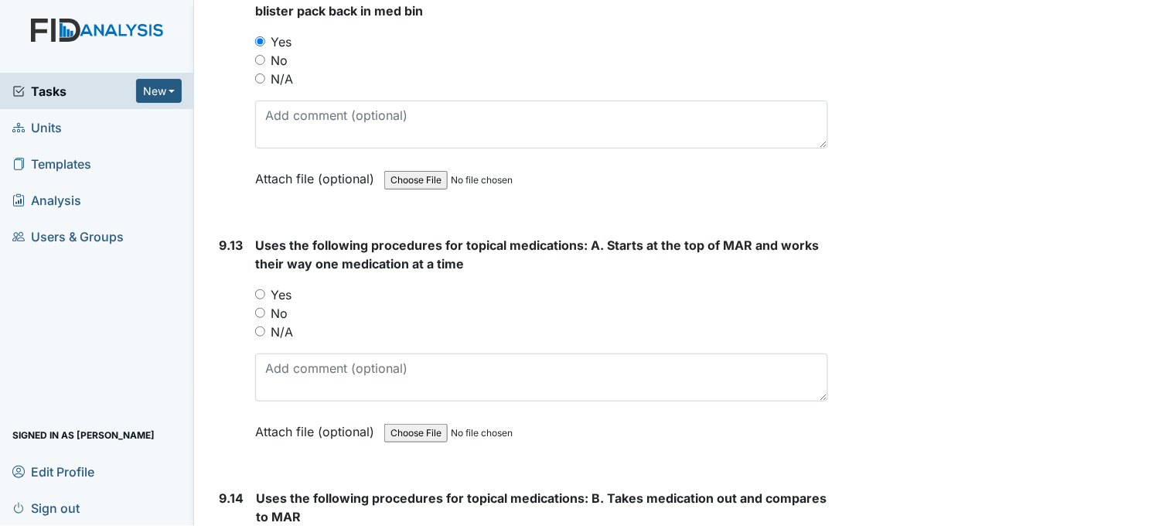
scroll to position [19925, 0]
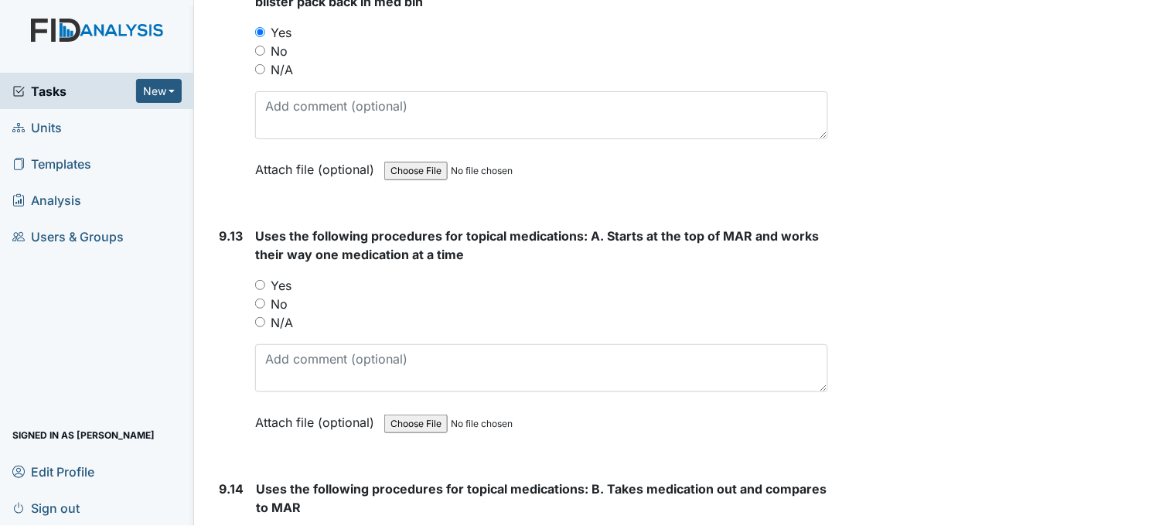
click at [261, 280] on input "Yes" at bounding box center [260, 285] width 10 height 10
radio input "true"
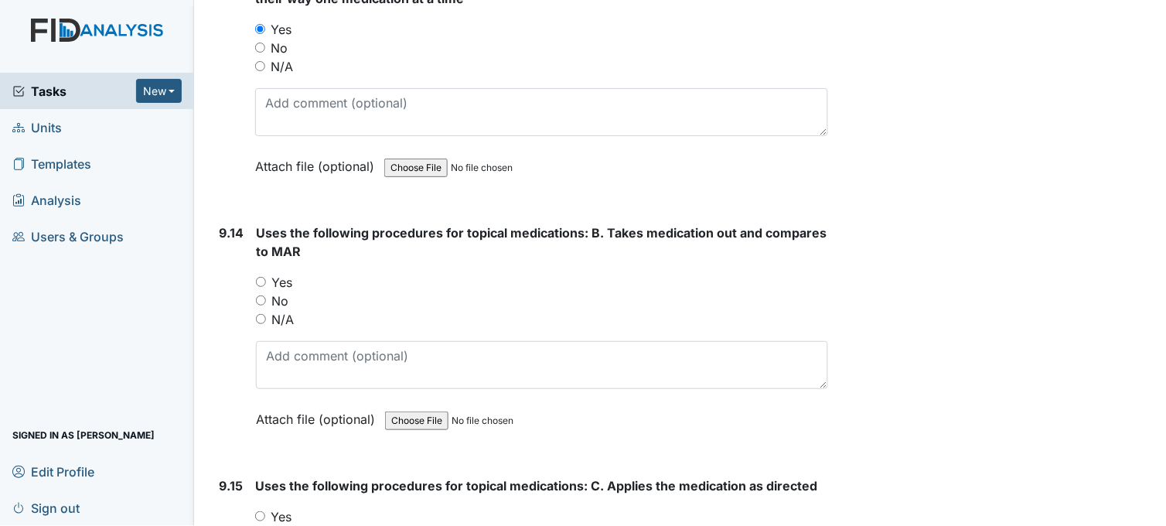
scroll to position [20183, 0]
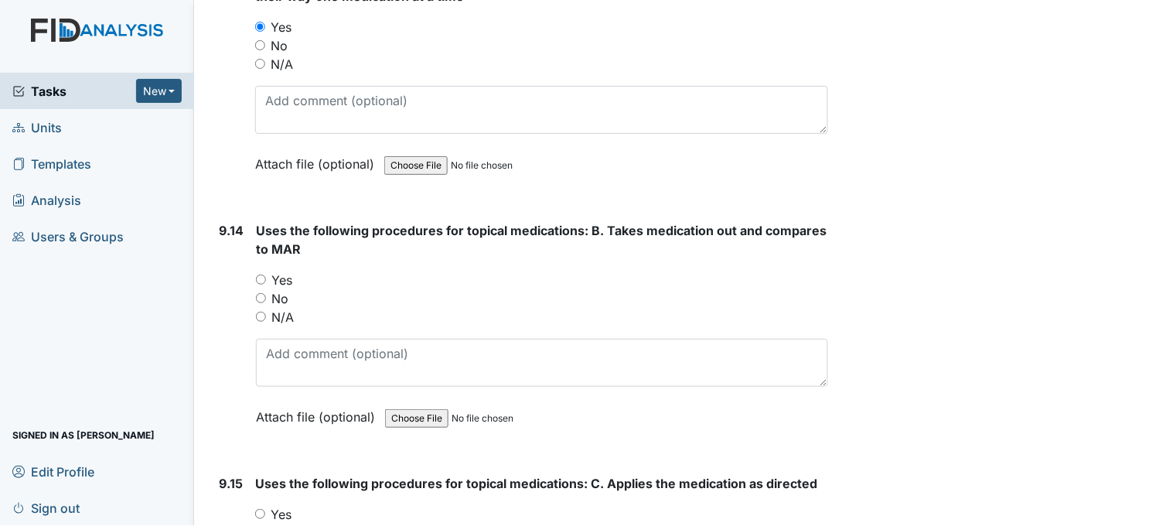
click at [263, 274] on input "Yes" at bounding box center [261, 279] width 10 height 10
radio input "true"
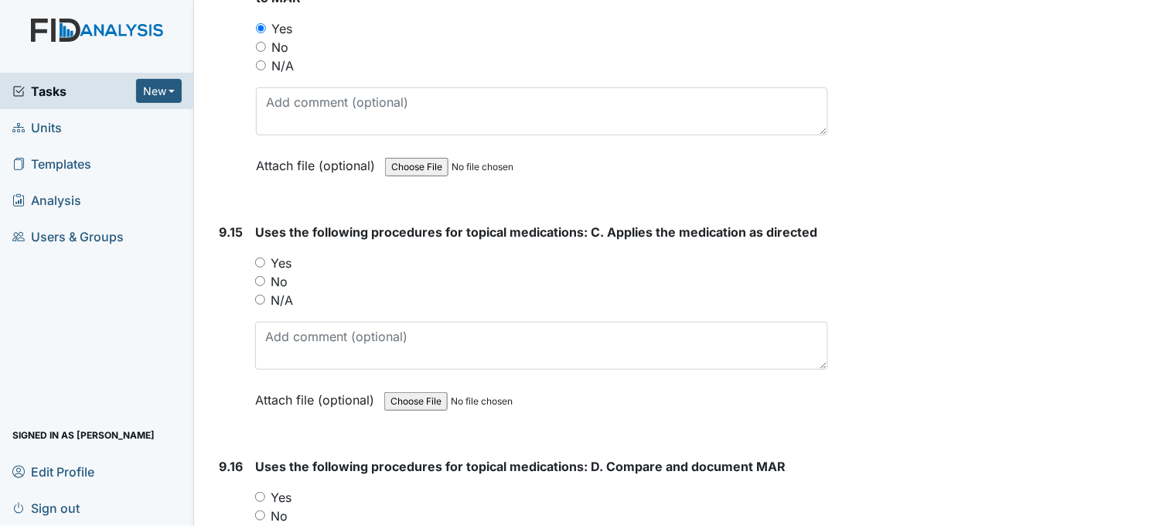
scroll to position [20440, 0]
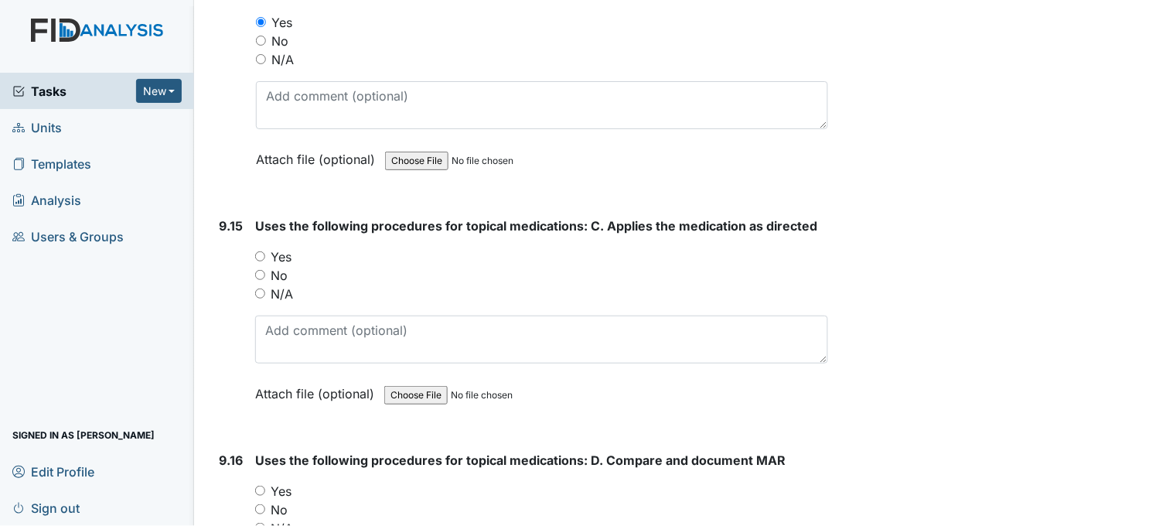
click at [259, 251] on input "Yes" at bounding box center [260, 256] width 10 height 10
radio input "true"
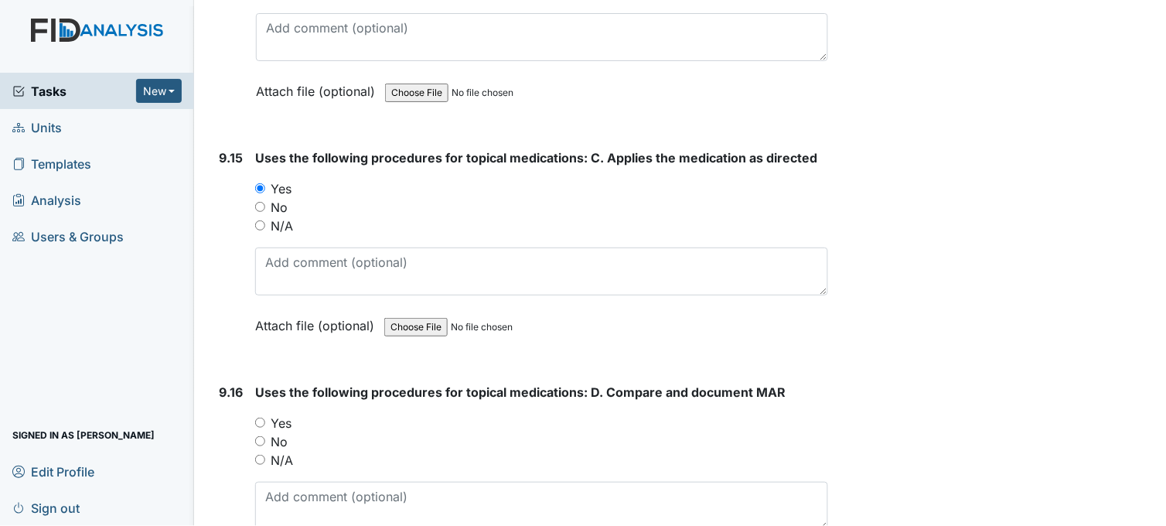
scroll to position [20698, 0]
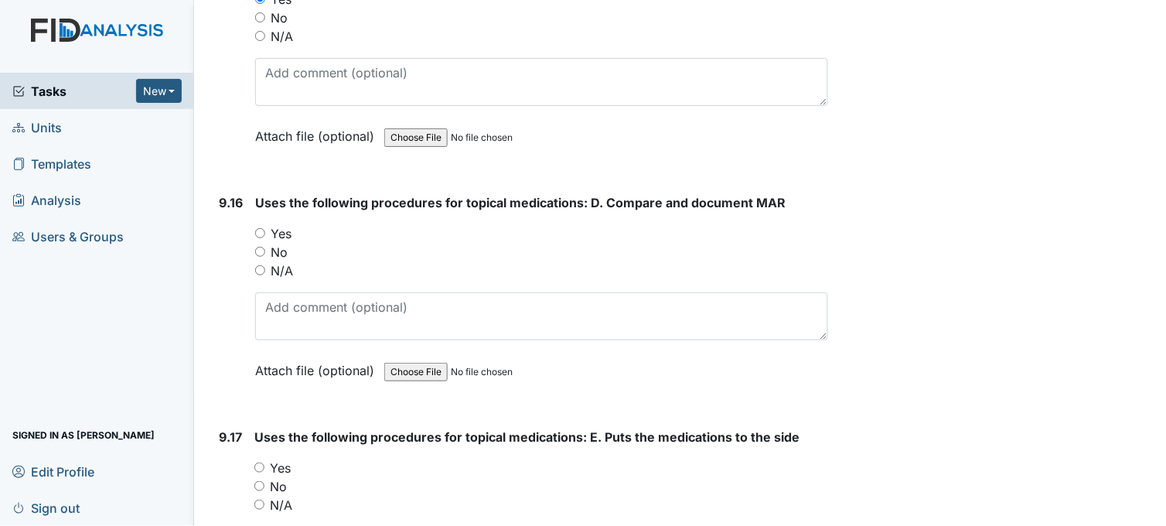
click at [263, 228] on input "Yes" at bounding box center [260, 233] width 10 height 10
radio input "true"
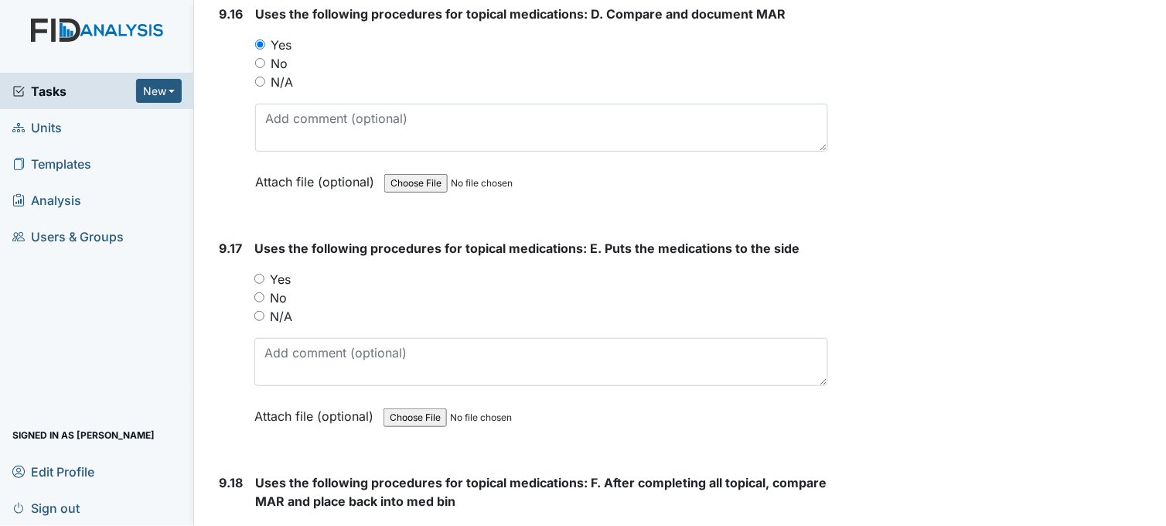
scroll to position [20956, 0]
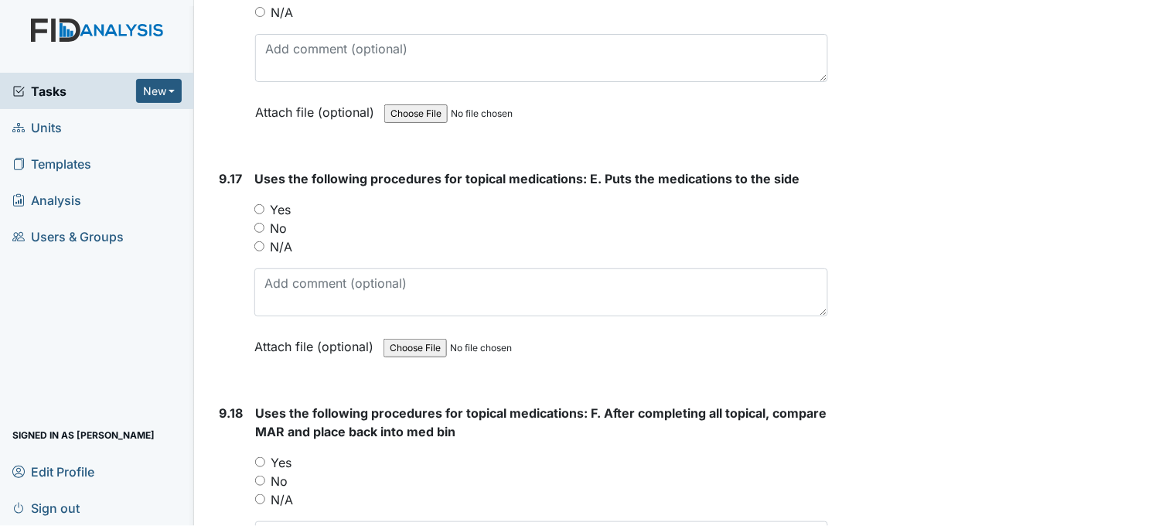
click at [261, 204] on input "Yes" at bounding box center [259, 209] width 10 height 10
radio input "true"
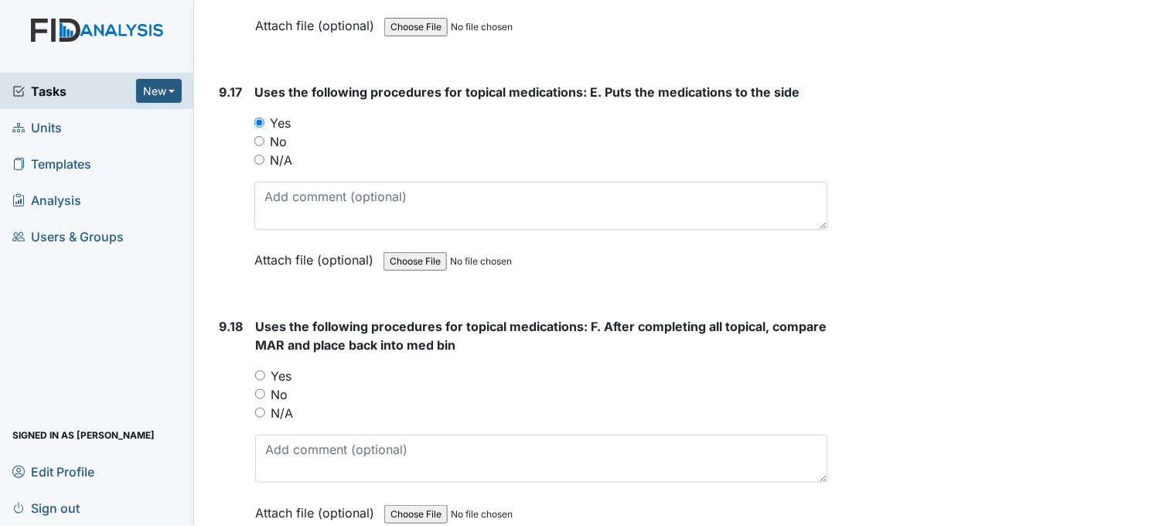
scroll to position [21128, 0]
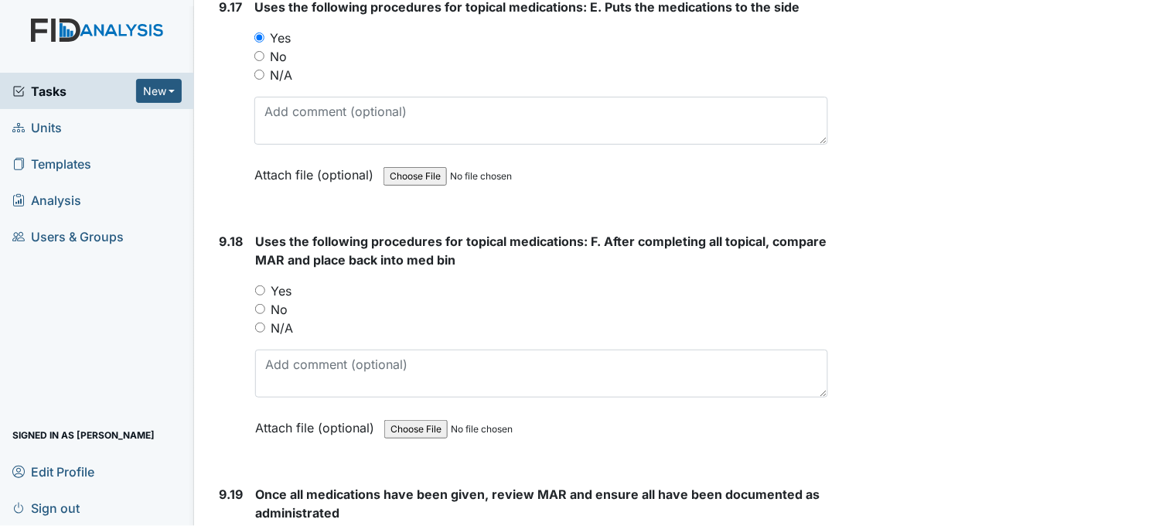
click at [257, 285] on input "Yes" at bounding box center [260, 290] width 10 height 10
radio input "true"
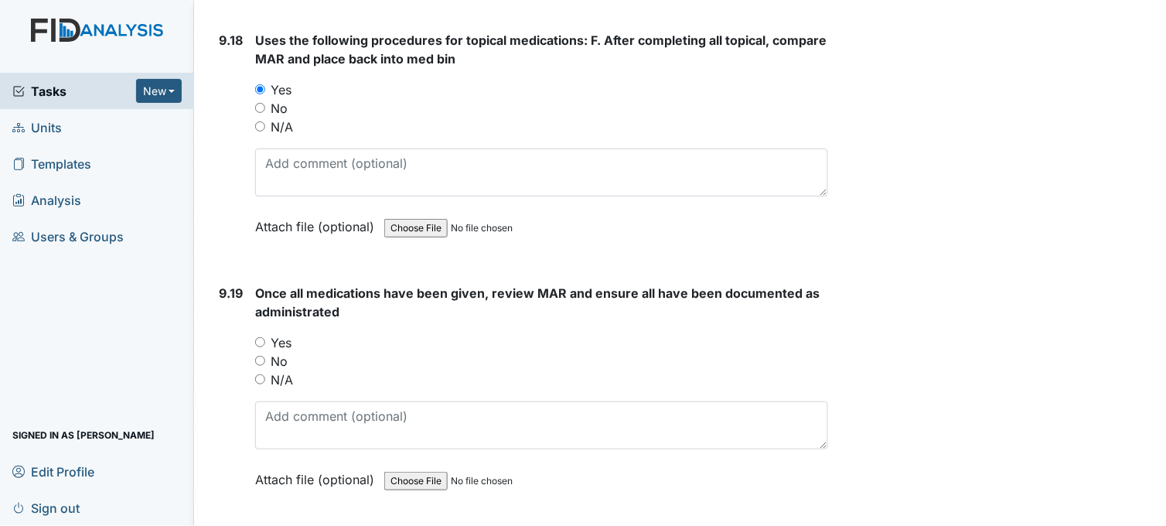
scroll to position [21385, 0]
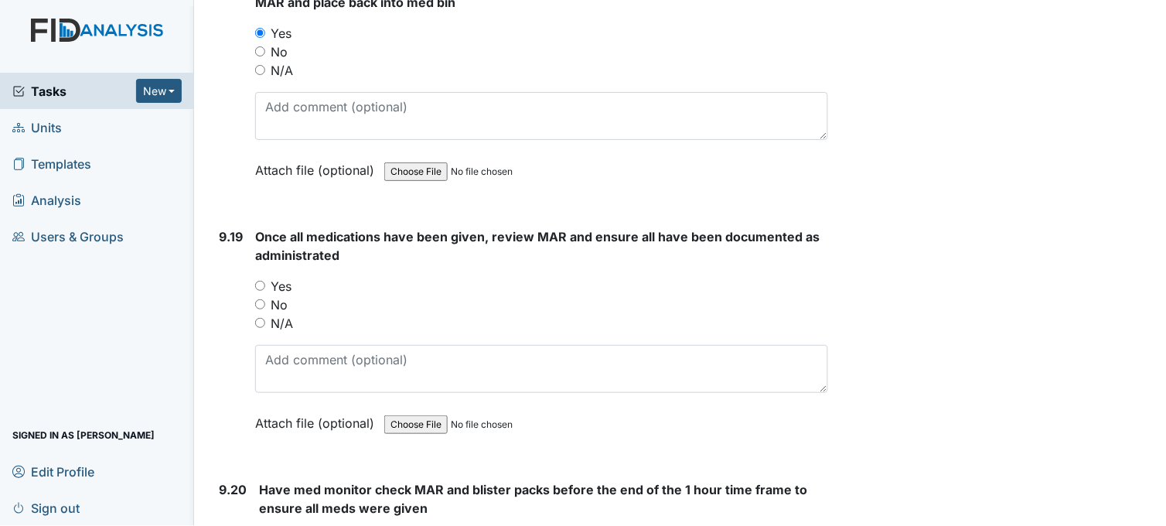
click at [258, 281] on input "Yes" at bounding box center [260, 286] width 10 height 10
radio input "true"
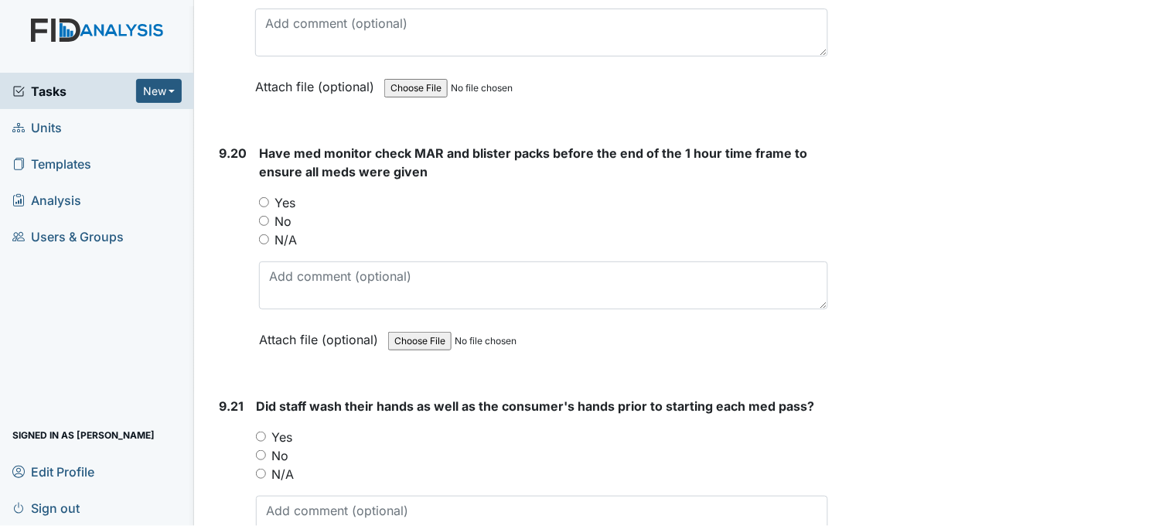
scroll to position [21729, 0]
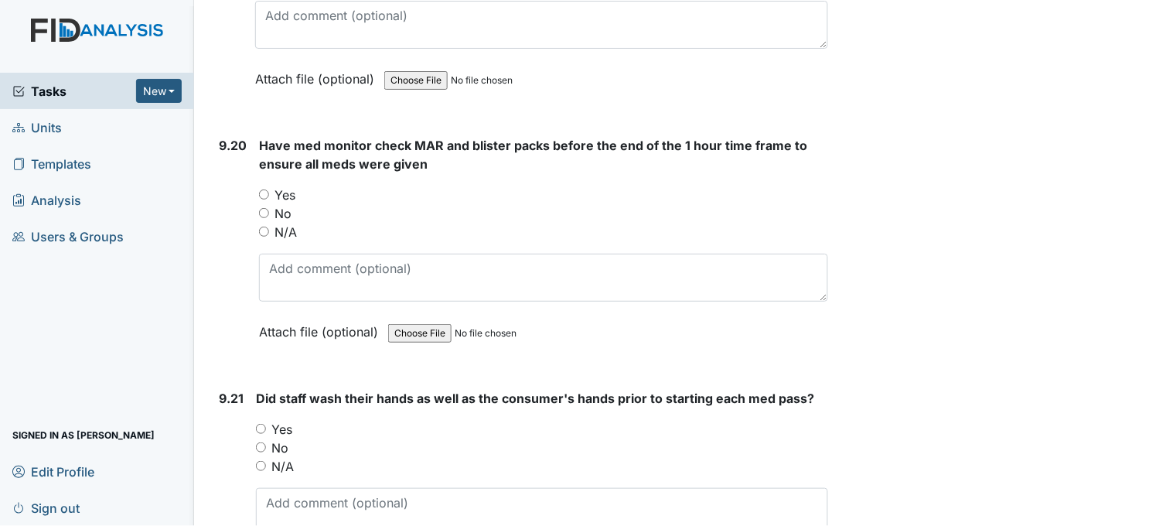
click at [261, 189] on input "Yes" at bounding box center [264, 194] width 10 height 10
radio input "true"
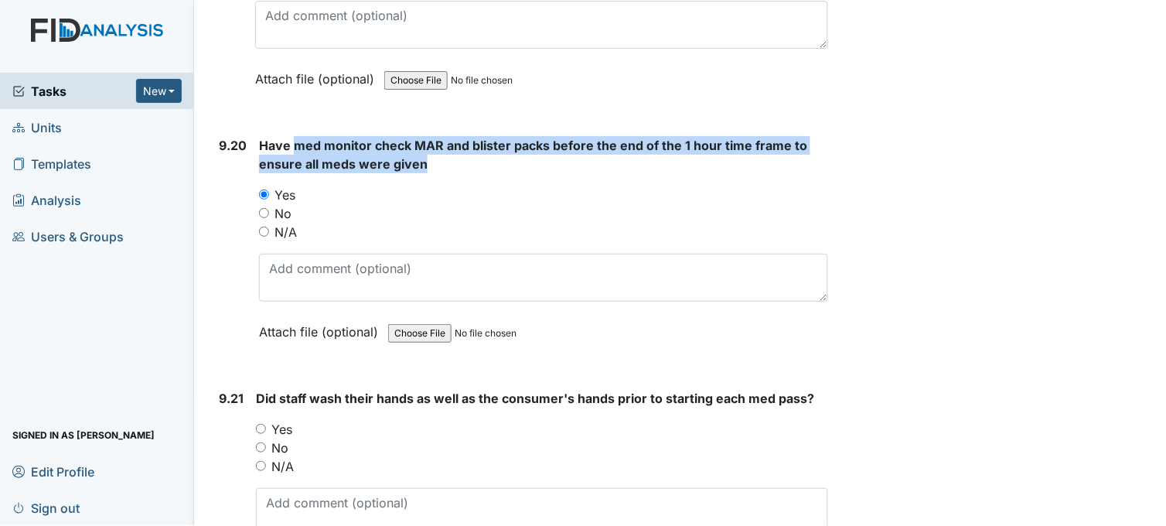
drag, startPoint x: 295, startPoint y: 121, endPoint x: 422, endPoint y: 149, distance: 130.5
click at [422, 149] on span "Have med monitor check MAR and blister packs before the end of the 1 hour time …" at bounding box center [533, 155] width 548 height 34
drag, startPoint x: 422, startPoint y: 149, endPoint x: 403, endPoint y: 139, distance: 21.8
copy span "med monitor check MAR and blister packs before the end of the 1 hour time frame…"
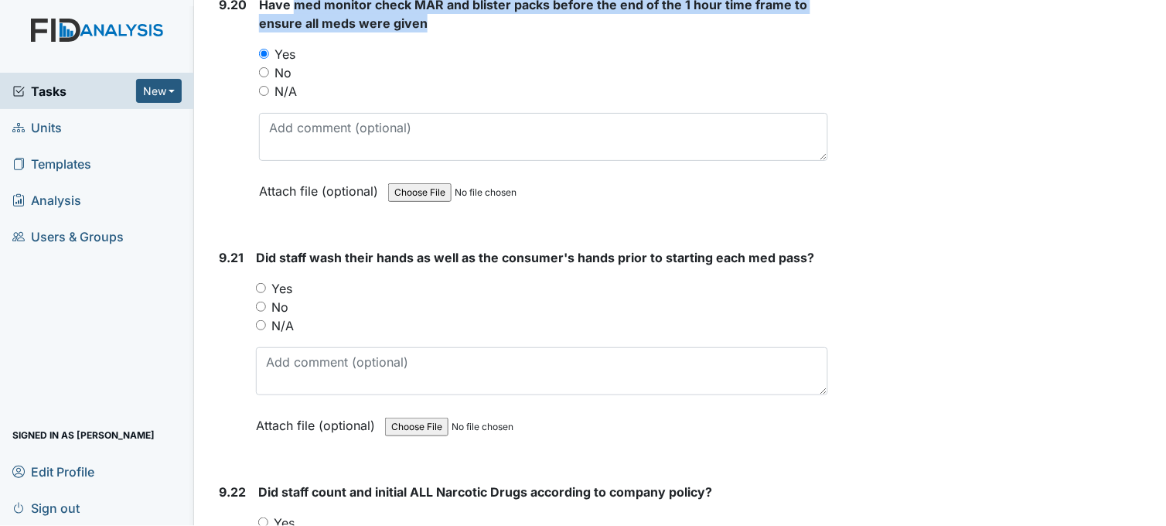
scroll to position [21901, 0]
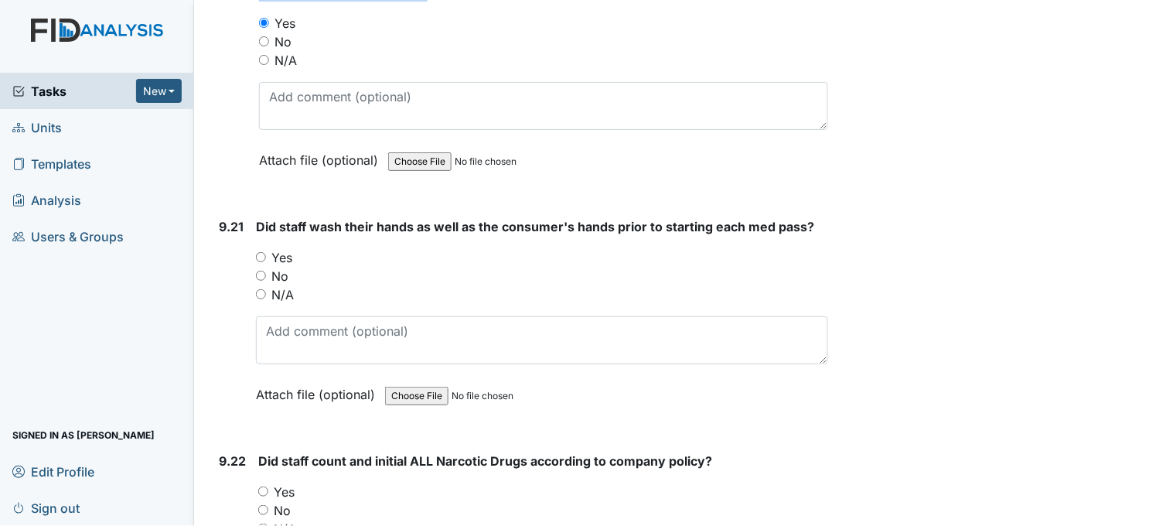
click at [264, 252] on input "Yes" at bounding box center [261, 257] width 10 height 10
radio input "true"
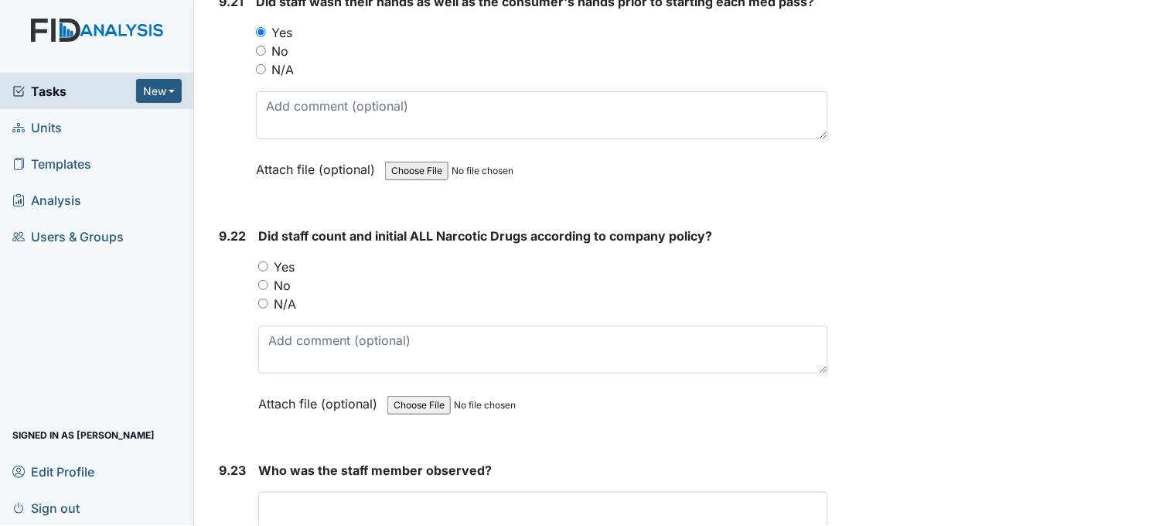
scroll to position [22158, 0]
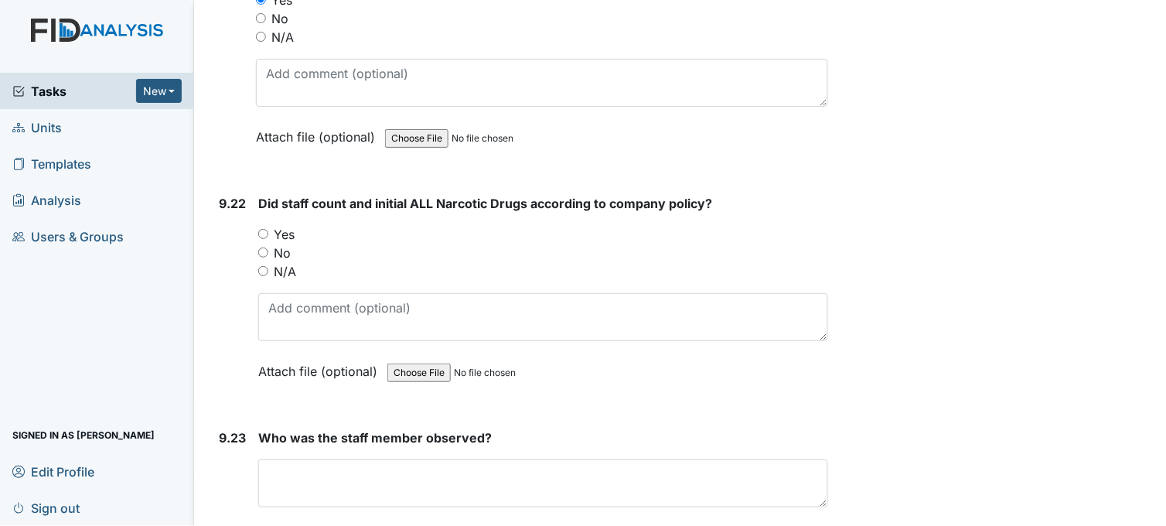
click at [260, 229] on input "Yes" at bounding box center [263, 234] width 10 height 10
radio input "true"
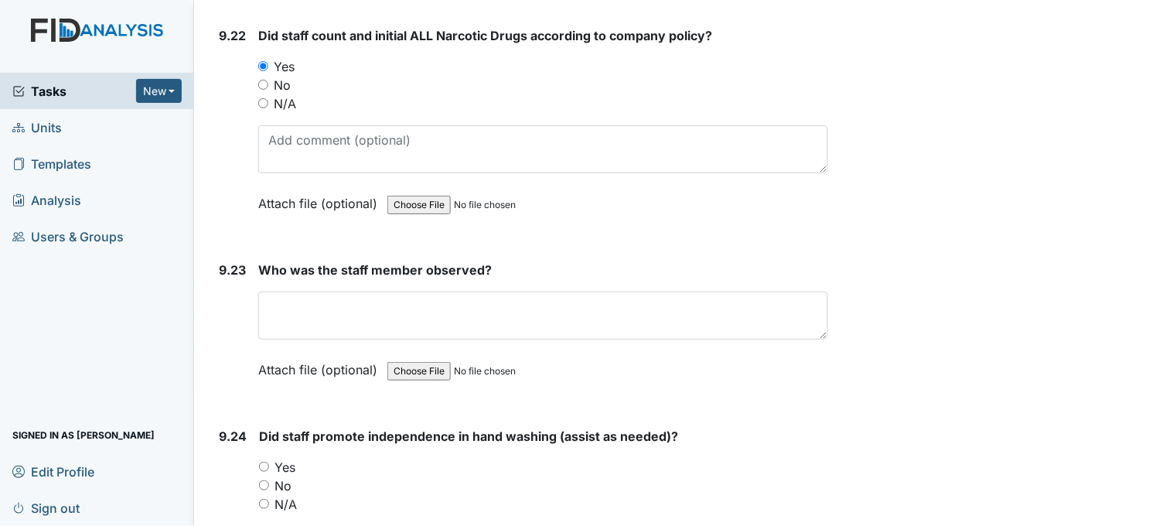
scroll to position [22416, 0]
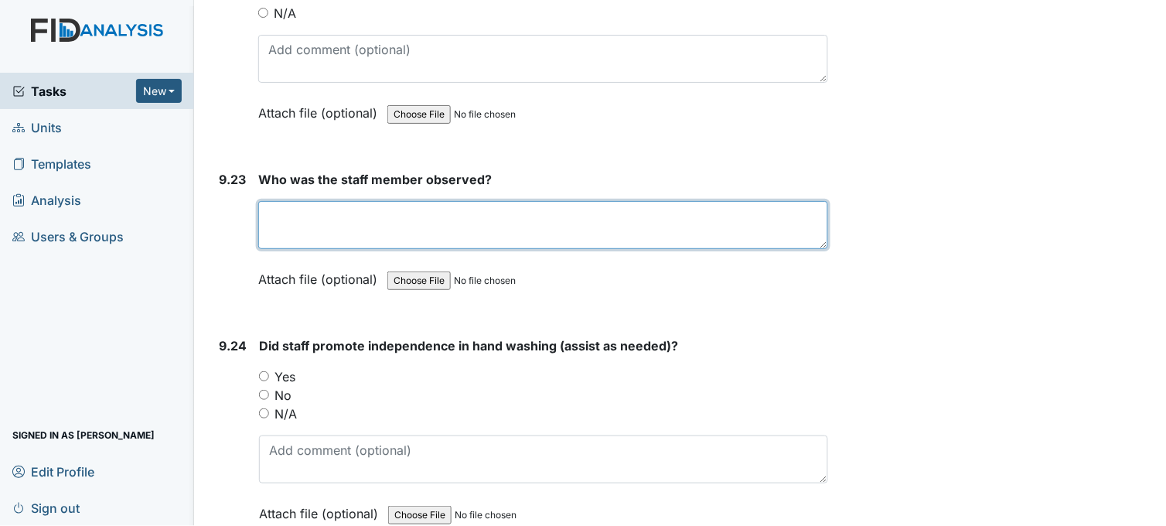
click at [291, 202] on textarea at bounding box center [543, 225] width 570 height 48
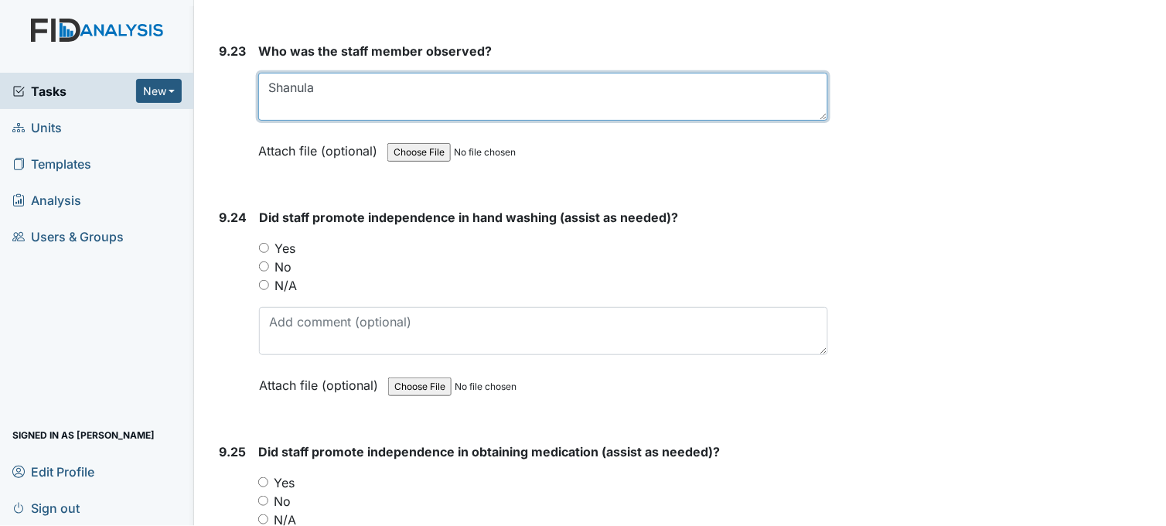
scroll to position [22588, 0]
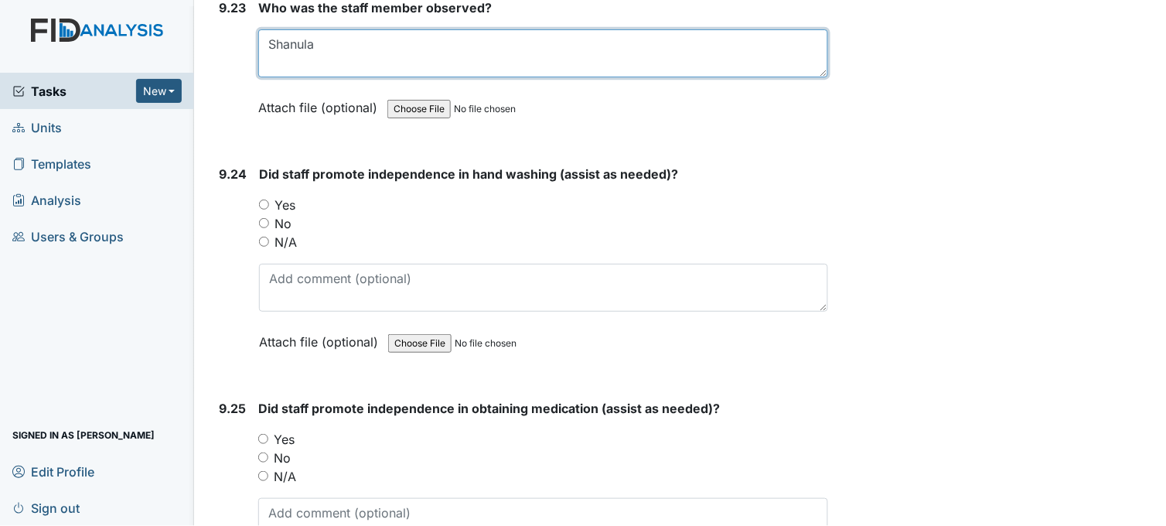
type textarea "Shanula"
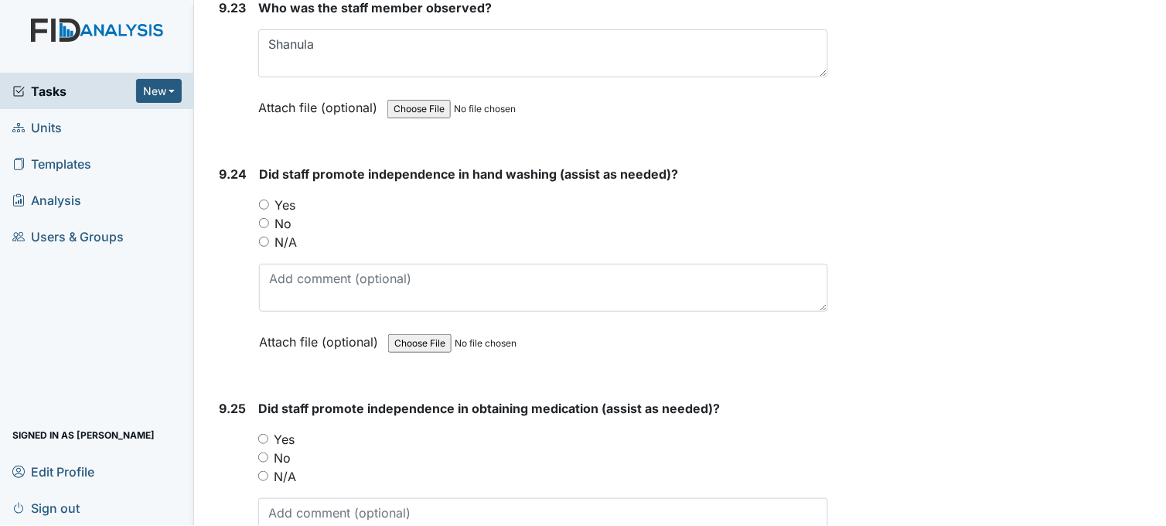
click at [267, 199] on input "Yes" at bounding box center [264, 204] width 10 height 10
radio input "true"
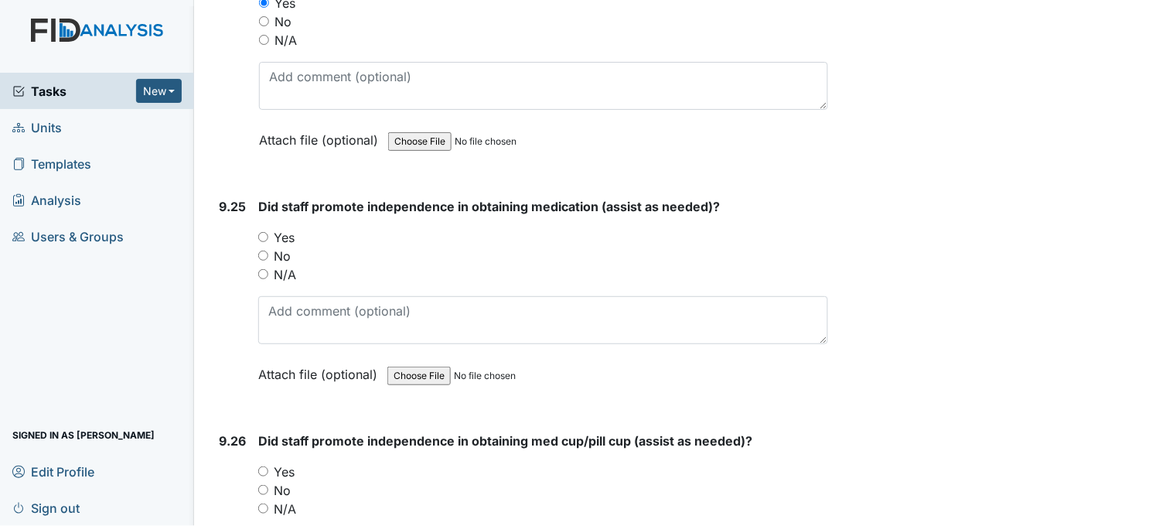
scroll to position [22845, 0]
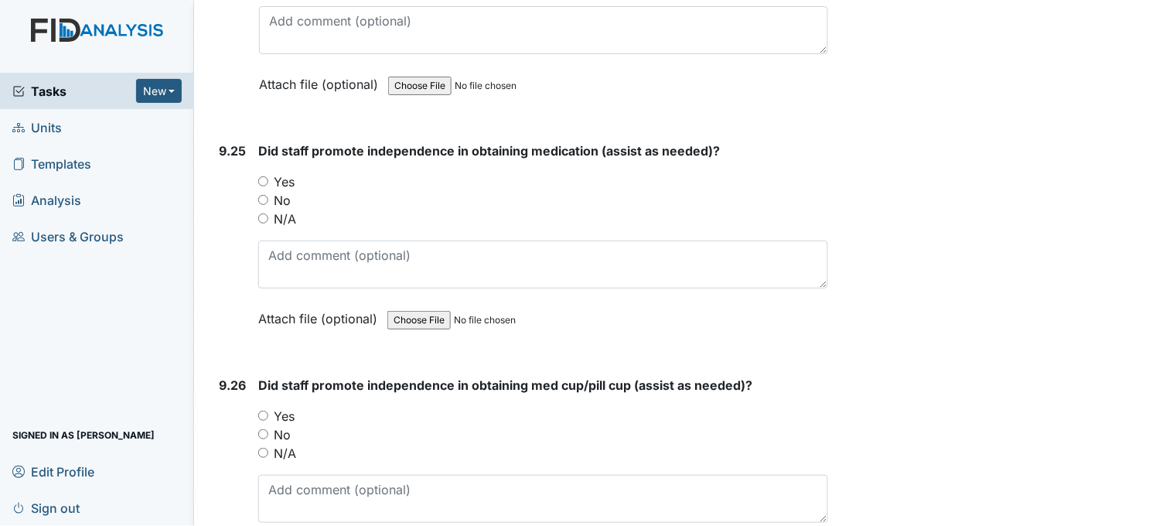
click at [264, 176] on input "Yes" at bounding box center [263, 181] width 10 height 10
radio input "true"
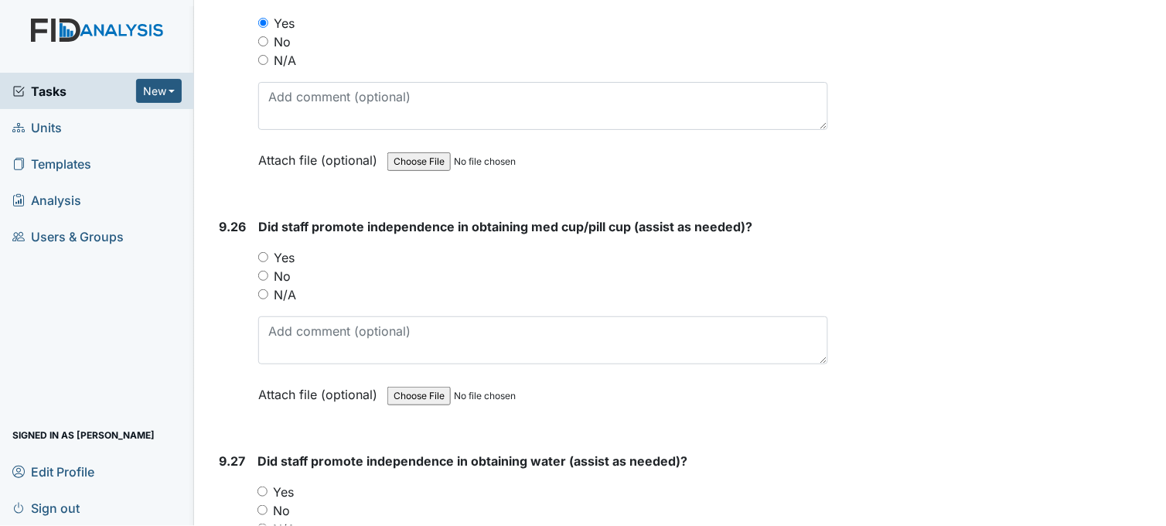
scroll to position [23017, 0]
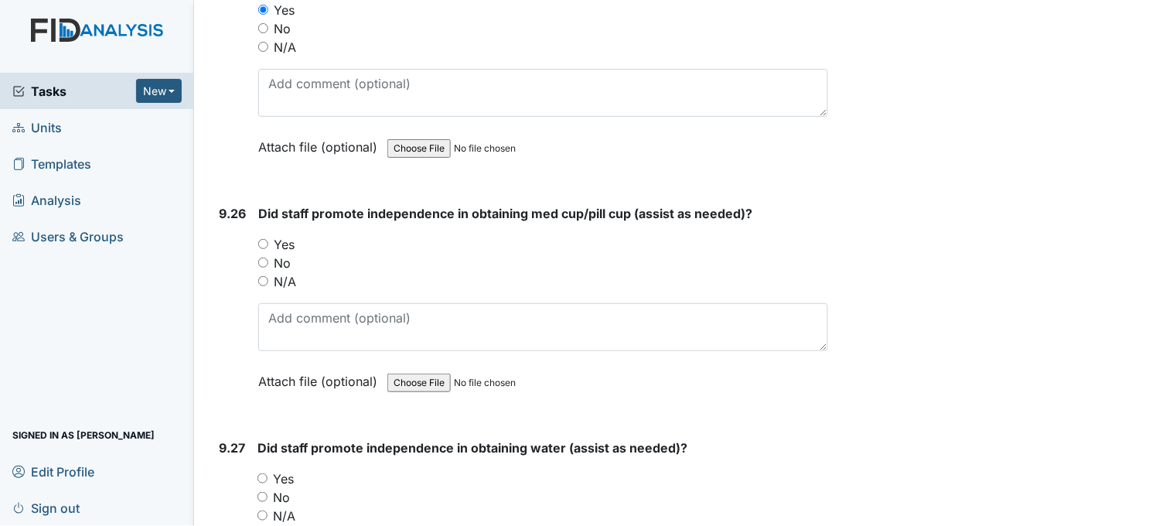
click at [265, 239] on input "Yes" at bounding box center [263, 244] width 10 height 10
radio input "true"
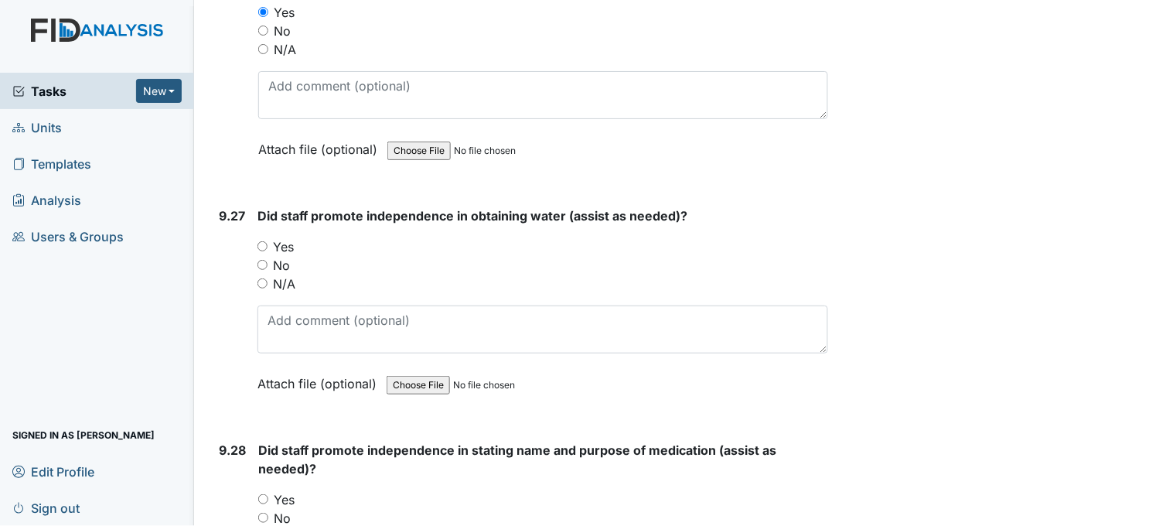
scroll to position [23275, 0]
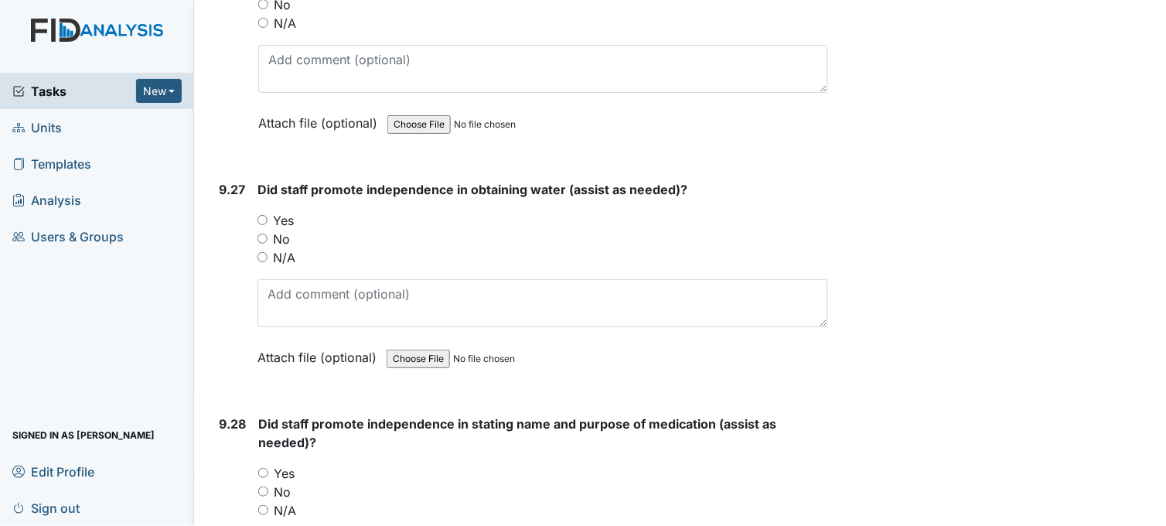
click at [264, 215] on input "Yes" at bounding box center [262, 220] width 10 height 10
radio input "true"
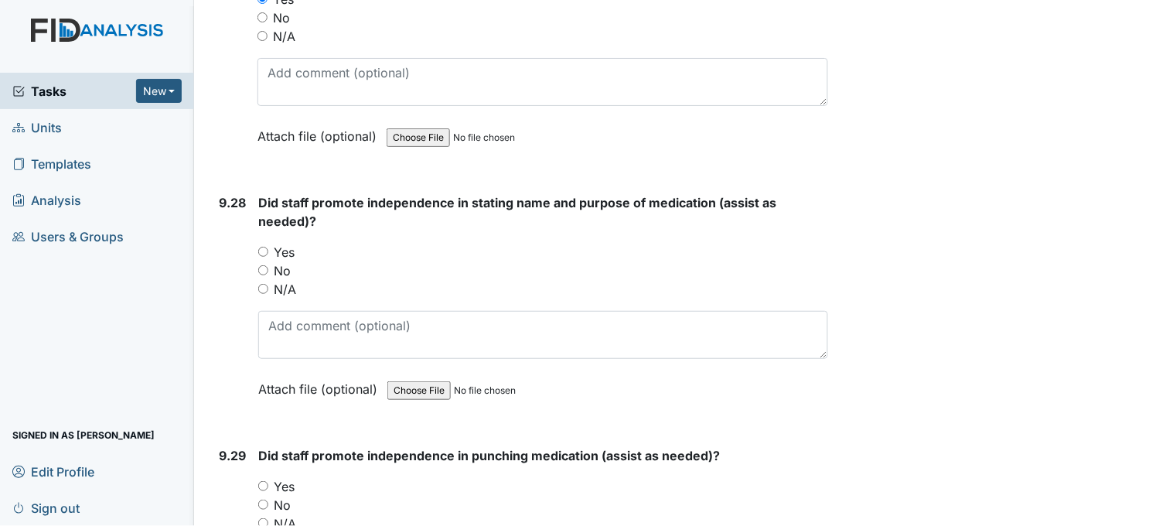
scroll to position [23532, 0]
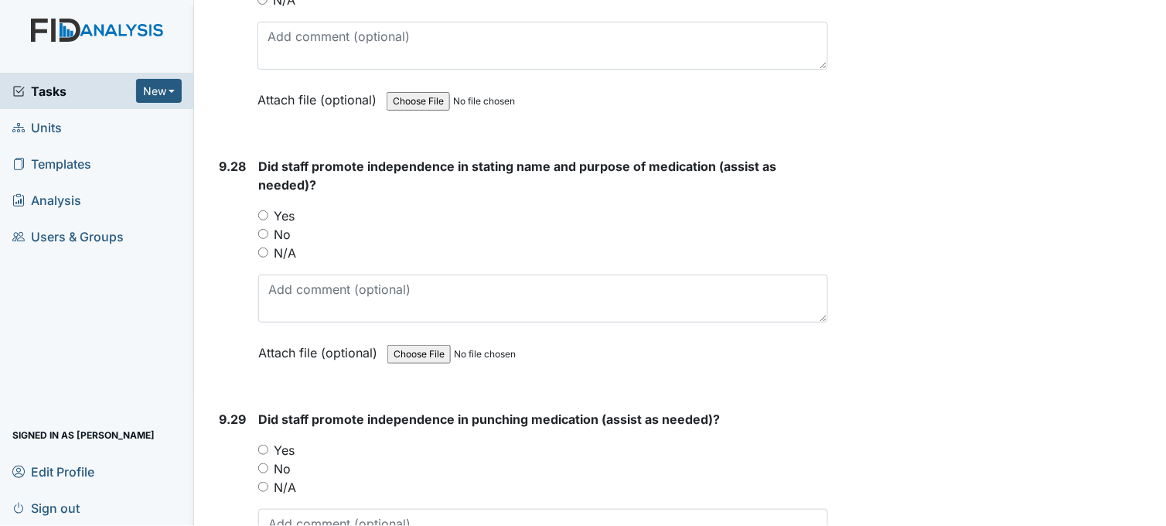
click at [264, 210] on input "Yes" at bounding box center [263, 215] width 10 height 10
radio input "true"
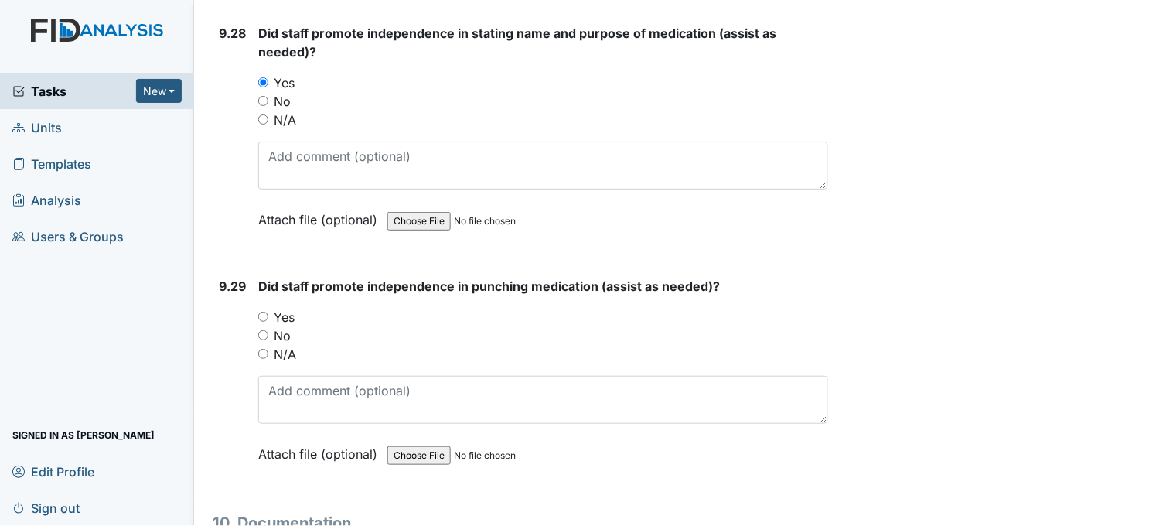
scroll to position [23790, 0]
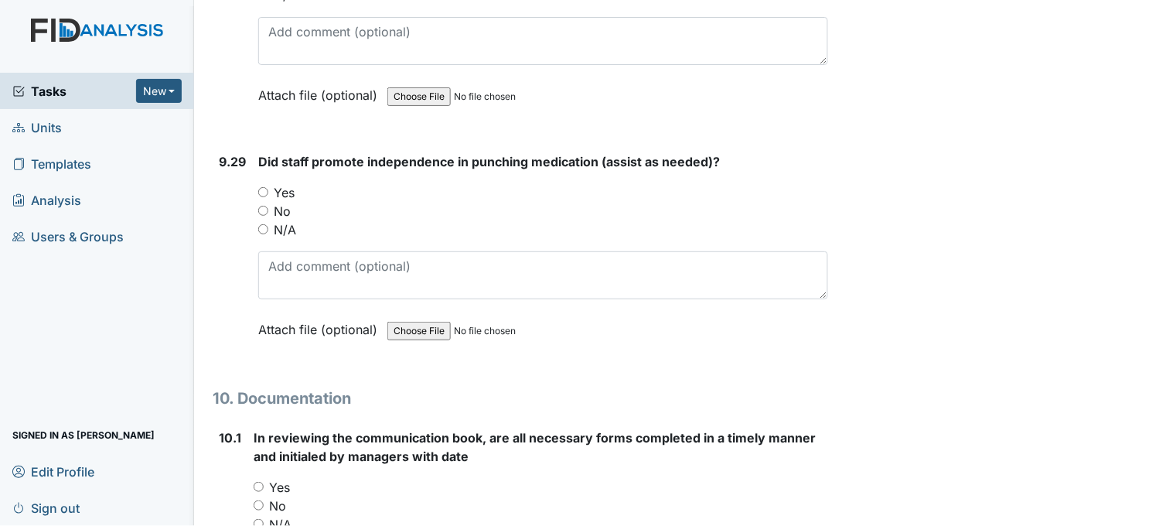
click at [264, 187] on input "Yes" at bounding box center [263, 192] width 10 height 10
radio input "true"
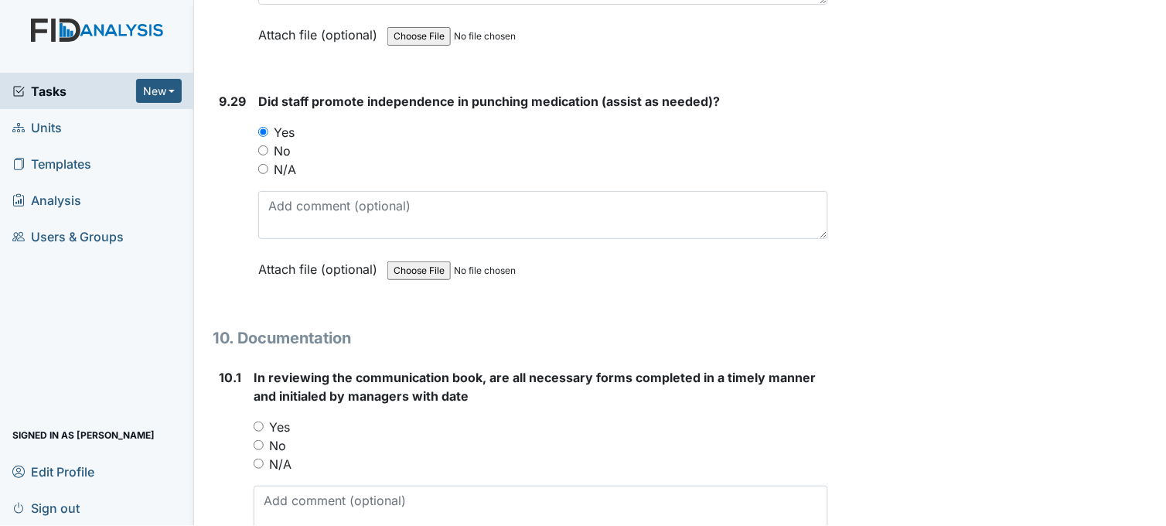
scroll to position [24048, 0]
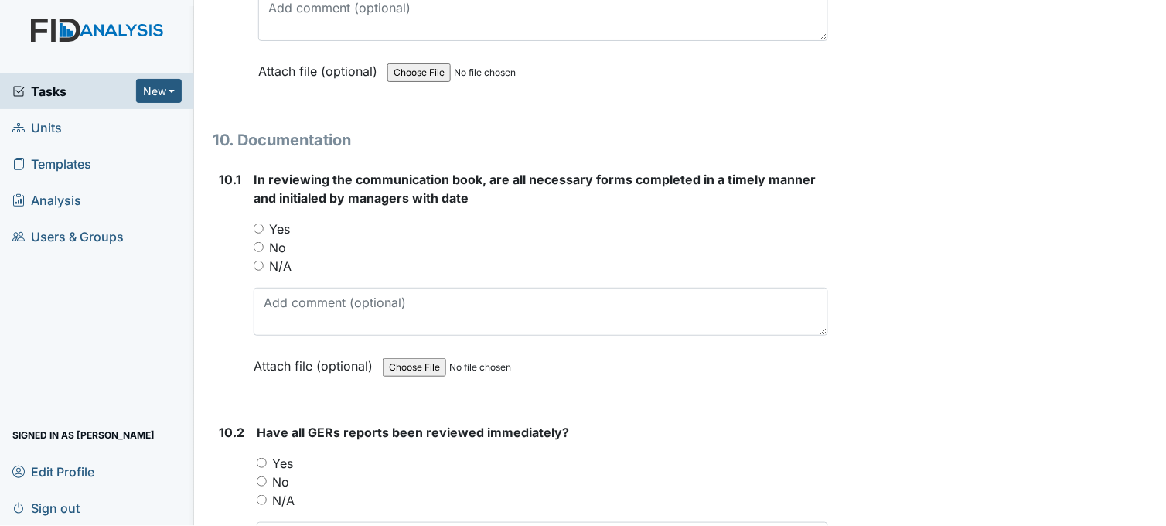
click at [256, 223] on input "Yes" at bounding box center [259, 228] width 10 height 10
radio input "true"
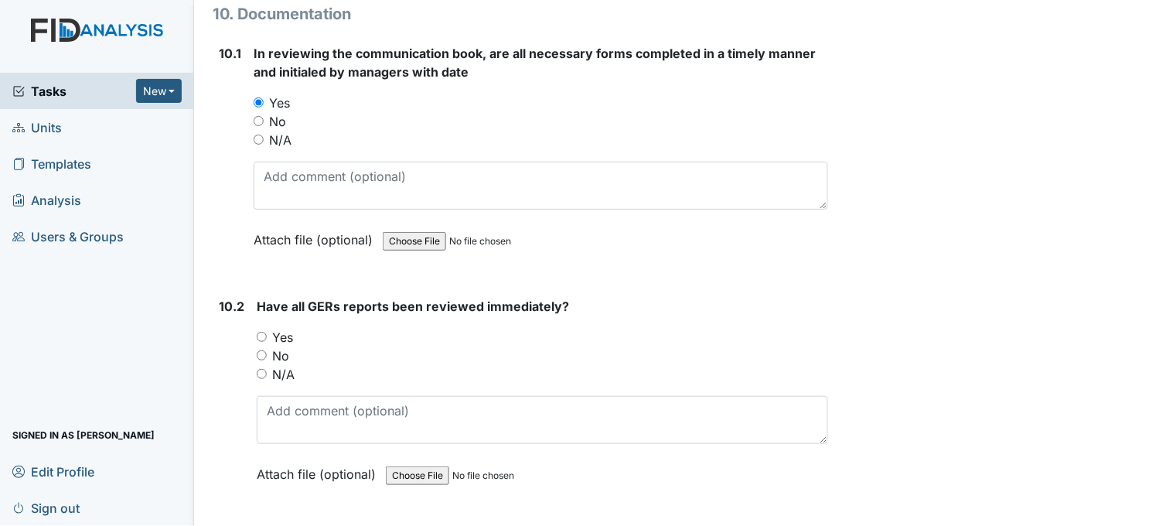
scroll to position [24220, 0]
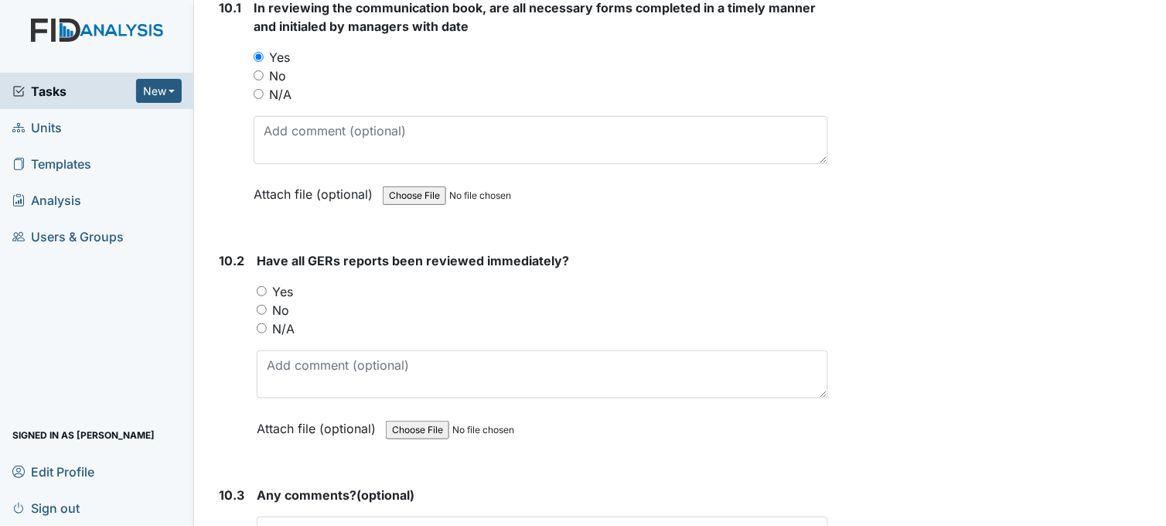
click at [259, 286] on input "Yes" at bounding box center [262, 291] width 10 height 10
radio input "true"
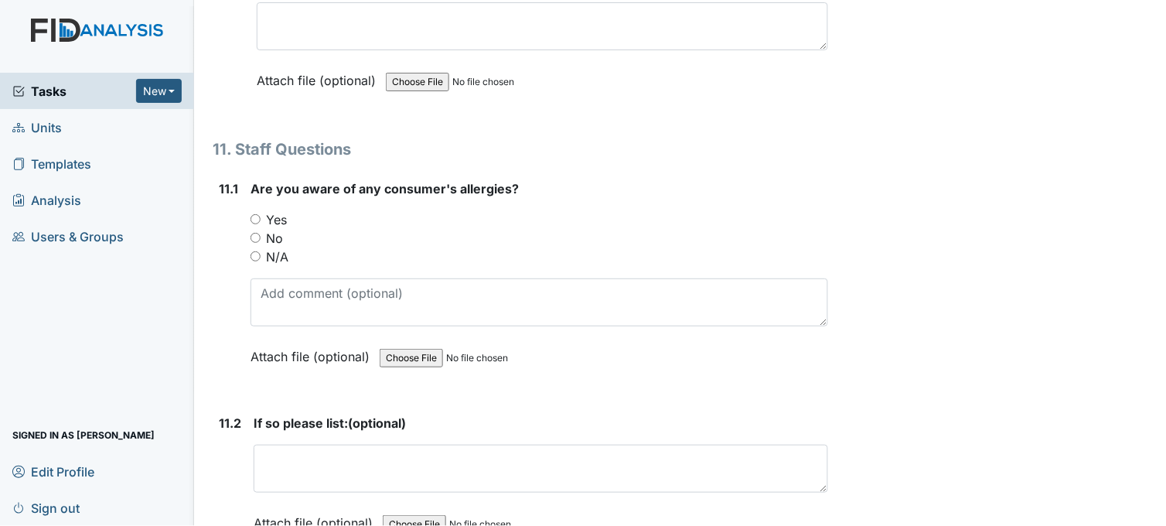
scroll to position [24735, 0]
click at [255, 213] on input "Yes" at bounding box center [255, 218] width 10 height 10
radio input "true"
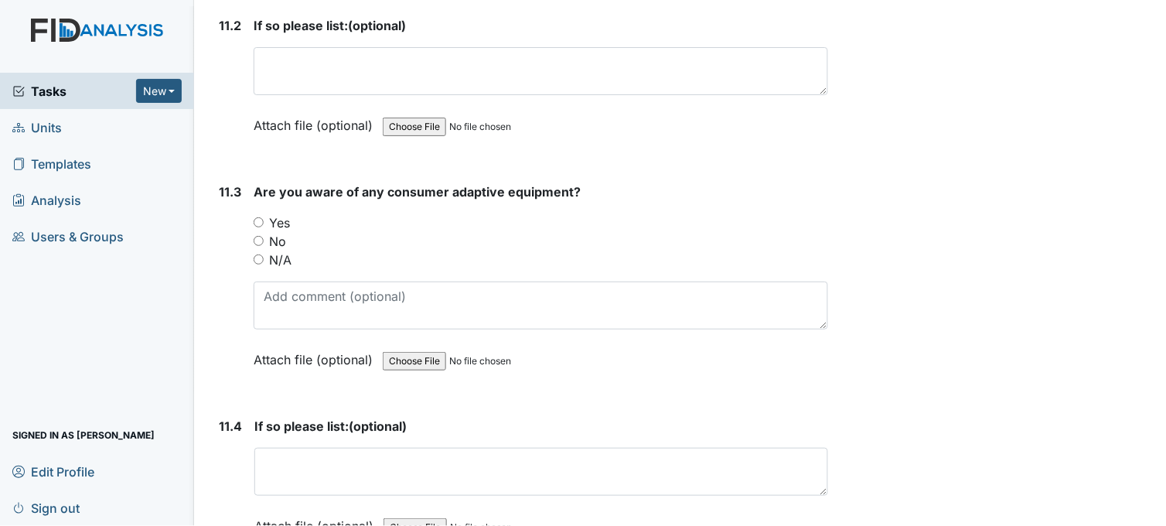
scroll to position [25164, 0]
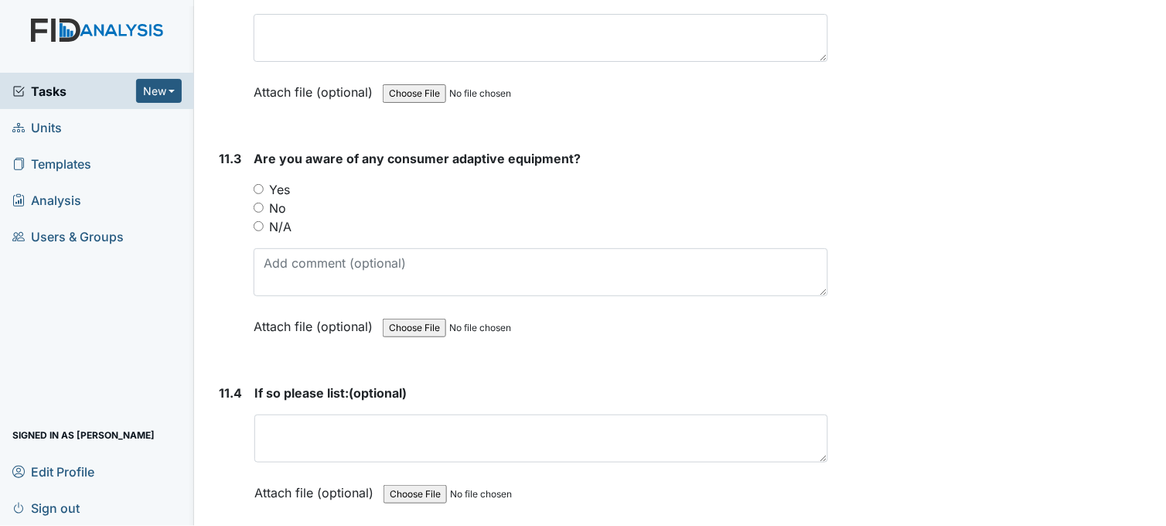
click at [260, 184] on input "Yes" at bounding box center [259, 189] width 10 height 10
radio input "true"
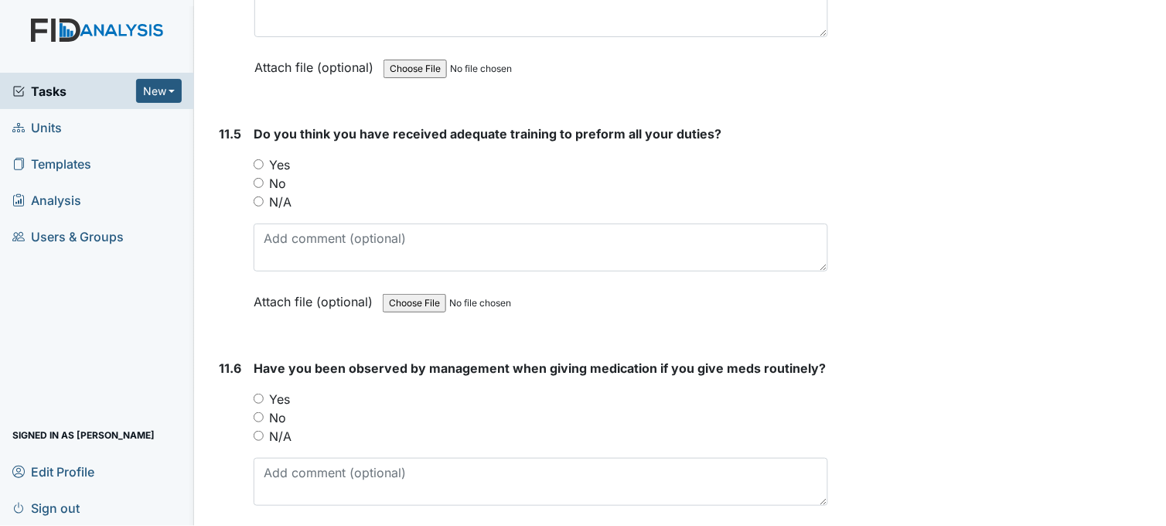
scroll to position [25594, 0]
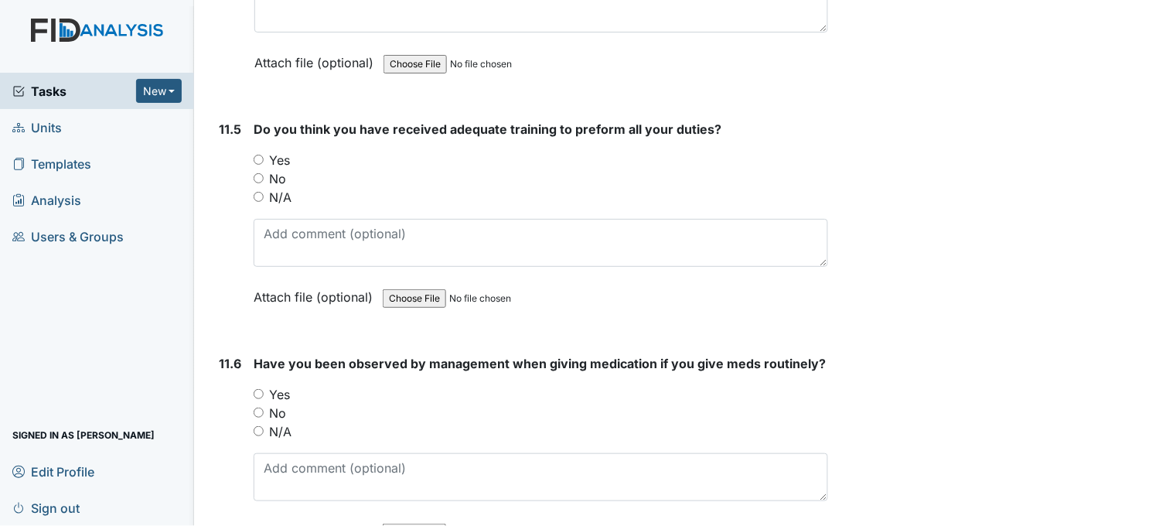
click at [261, 155] on input "Yes" at bounding box center [259, 160] width 10 height 10
radio input "true"
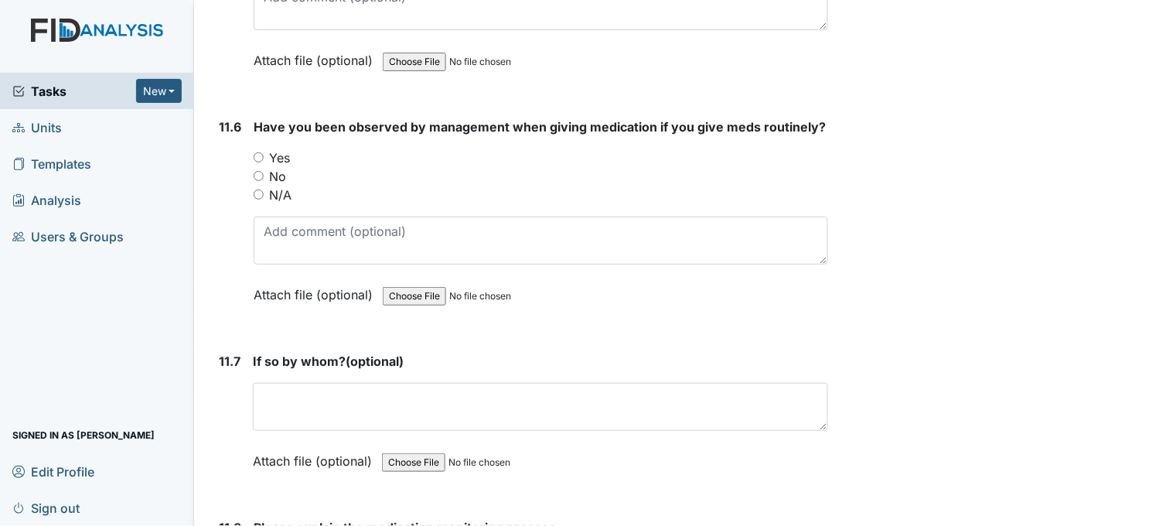
scroll to position [25851, 0]
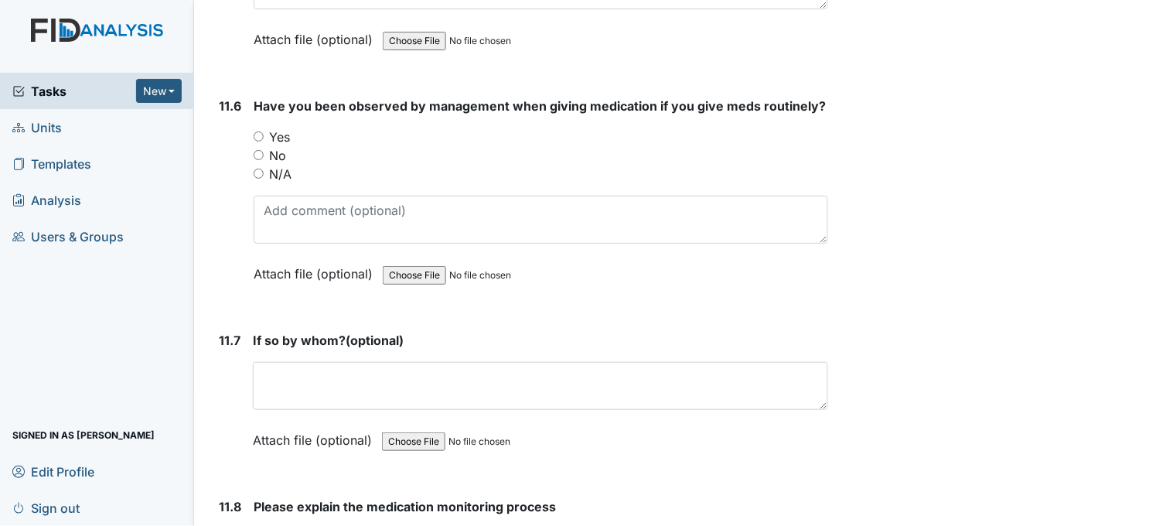
click at [260, 131] on input "Yes" at bounding box center [259, 136] width 10 height 10
radio input "true"
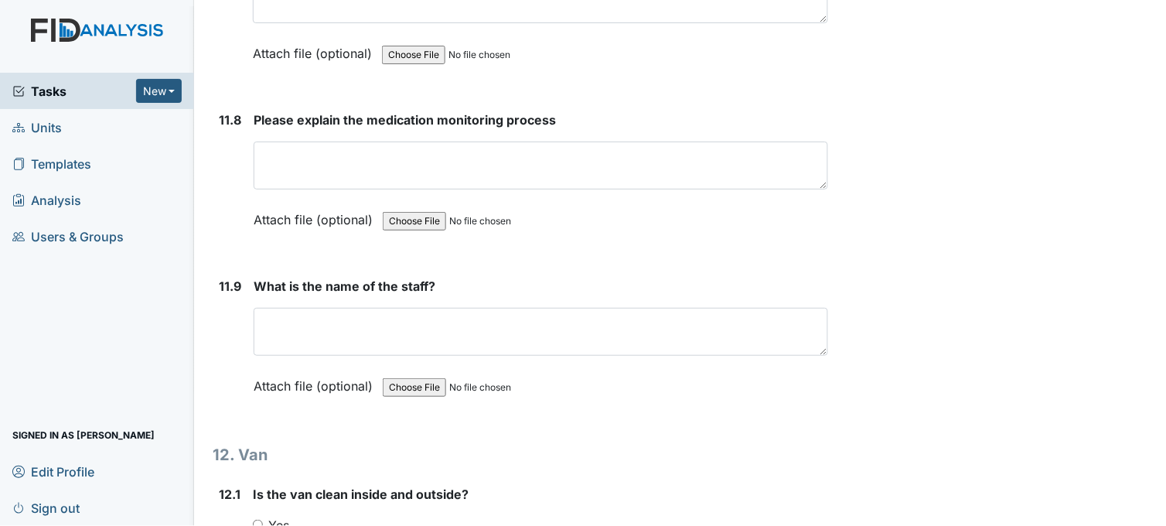
scroll to position [26281, 0]
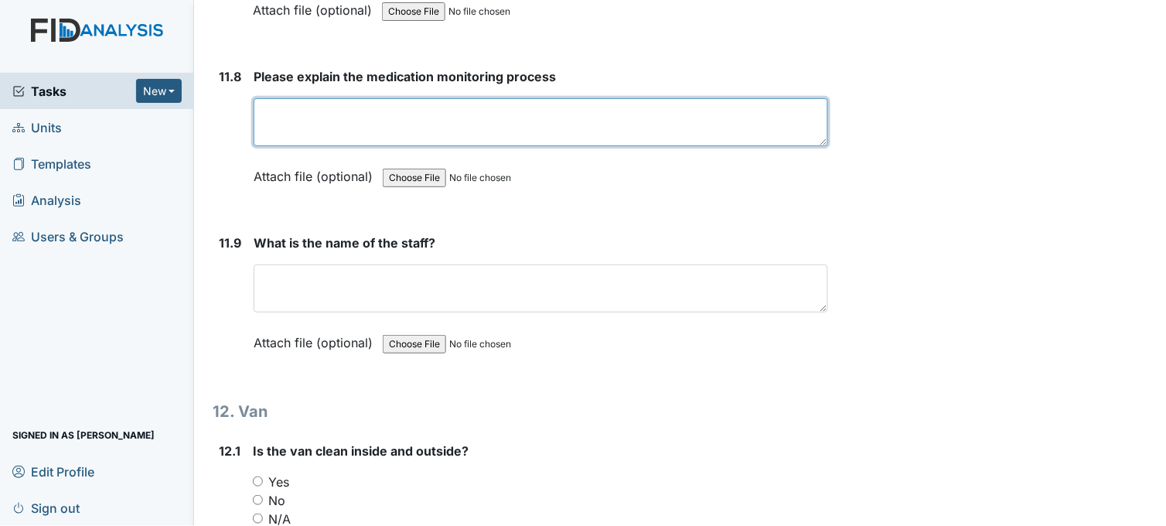
click at [261, 98] on textarea at bounding box center [541, 122] width 574 height 48
paste textarea "med monitor check MAR and blister packs before the end of the 1 hour time frame…"
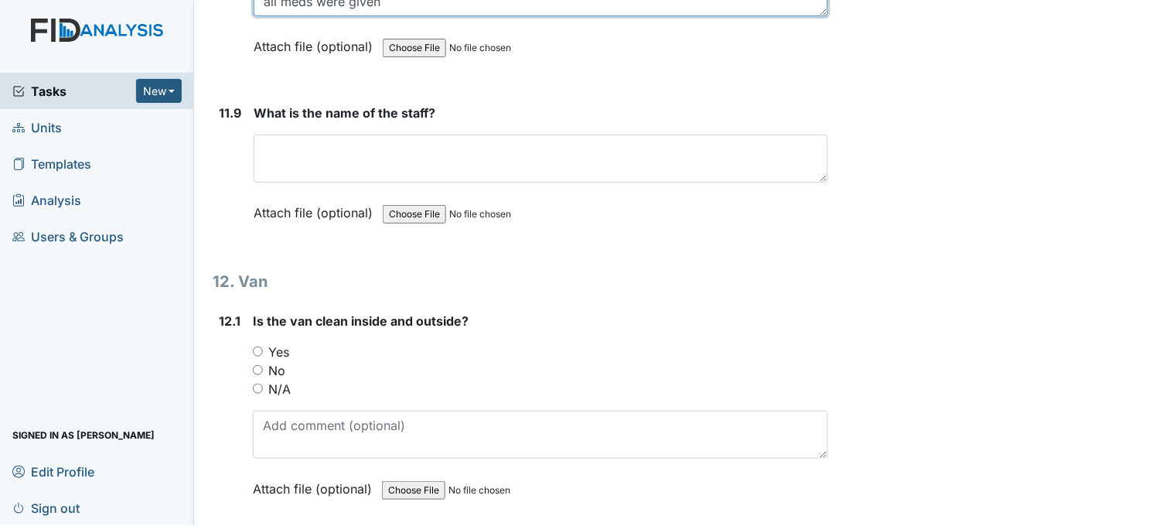
scroll to position [26453, 0]
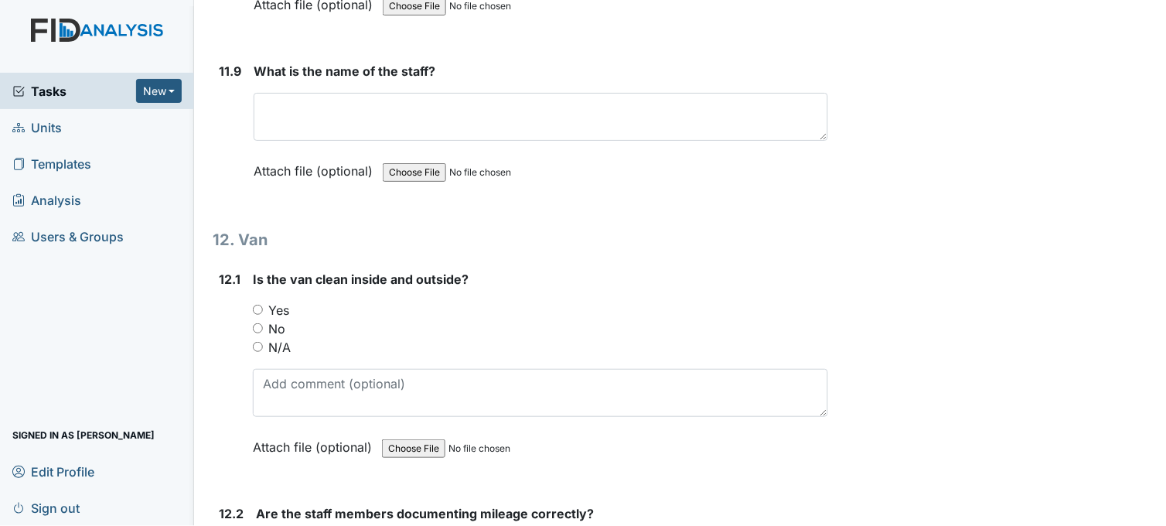
type textarea "med monitor check MAR and blister packs before the end of the 1-hour time frame…"
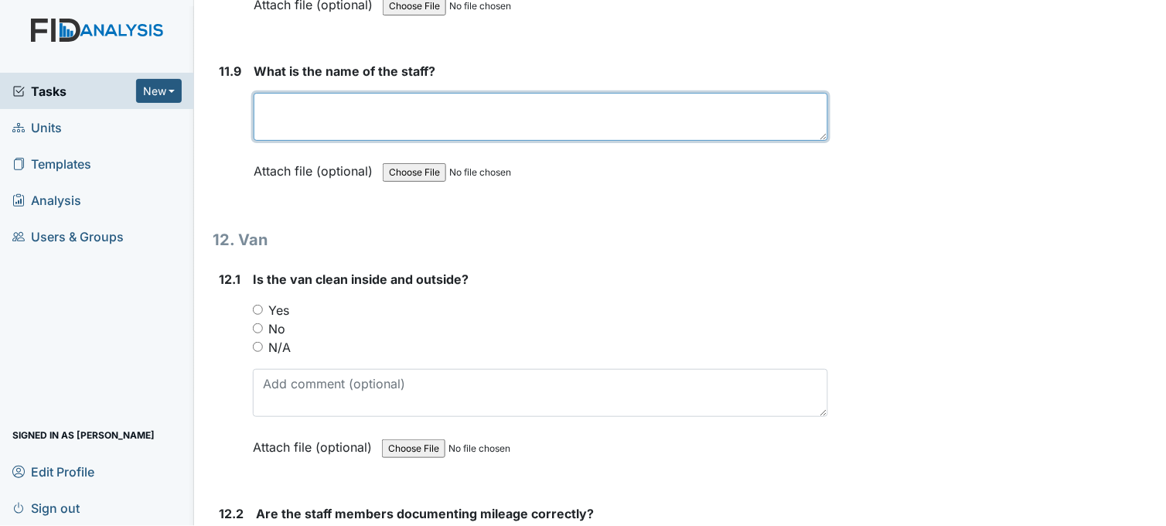
click at [320, 94] on textarea at bounding box center [541, 117] width 574 height 48
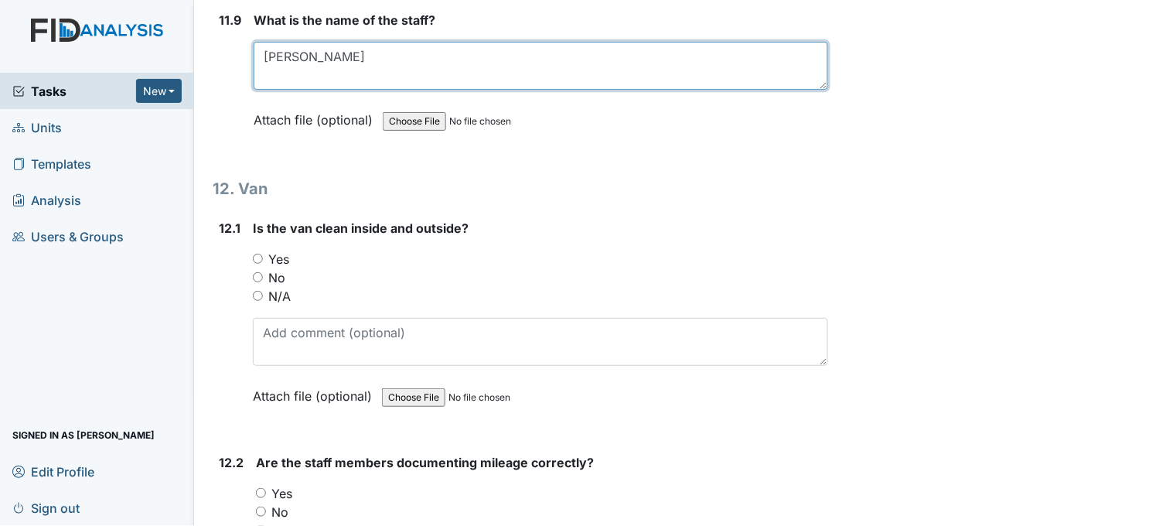
scroll to position [26538, 0]
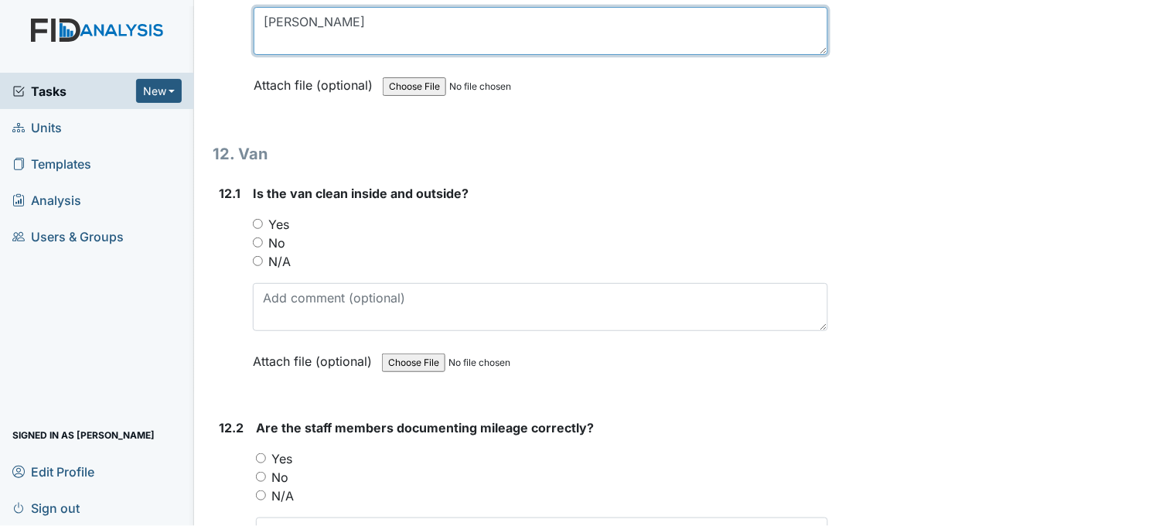
type textarea "[PERSON_NAME]"
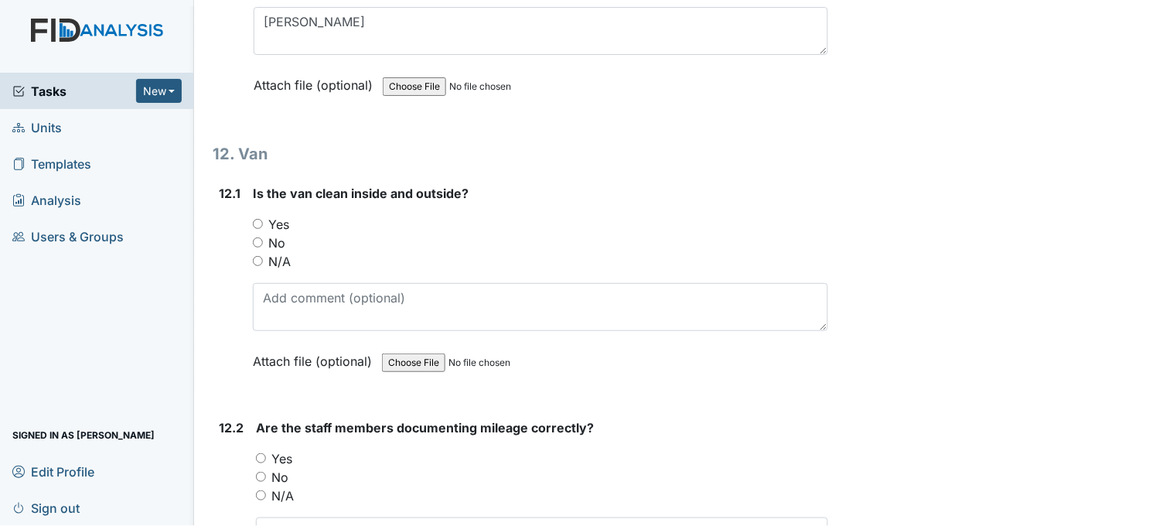
click at [260, 219] on input "Yes" at bounding box center [258, 224] width 10 height 10
radio input "true"
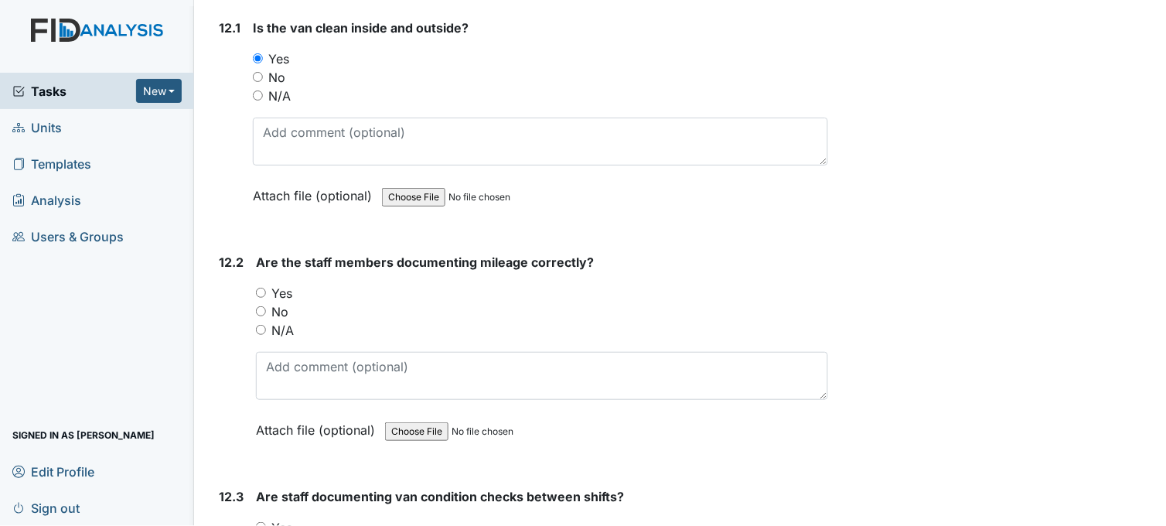
scroll to position [26882, 0]
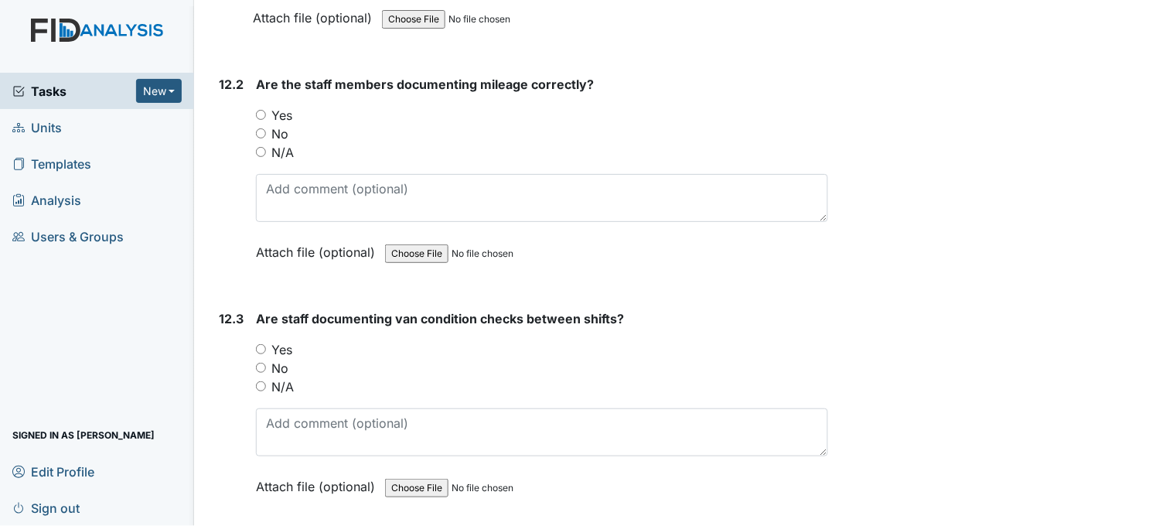
click at [264, 110] on input "Yes" at bounding box center [261, 115] width 10 height 10
radio input "true"
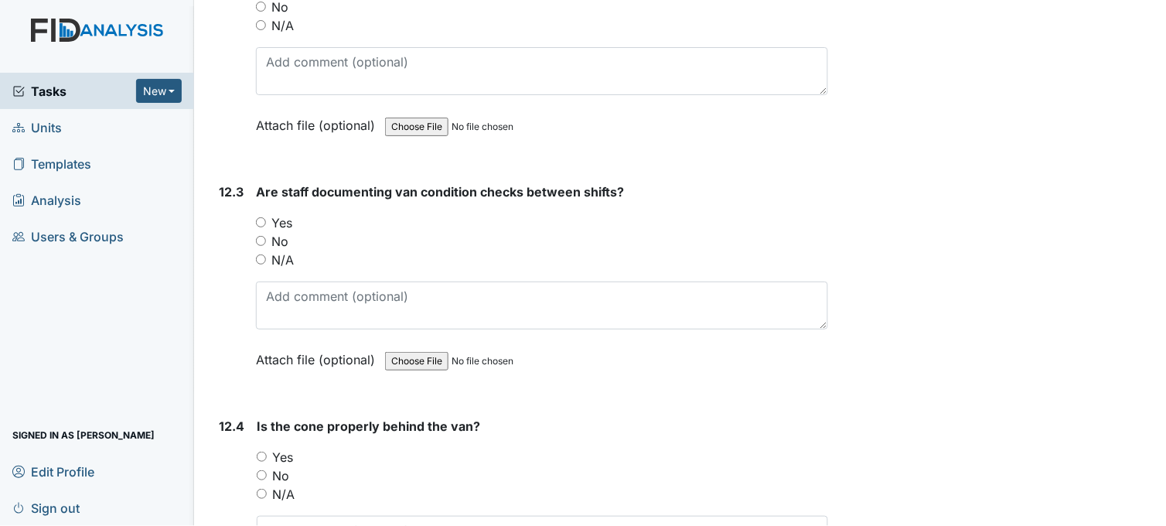
scroll to position [27054, 0]
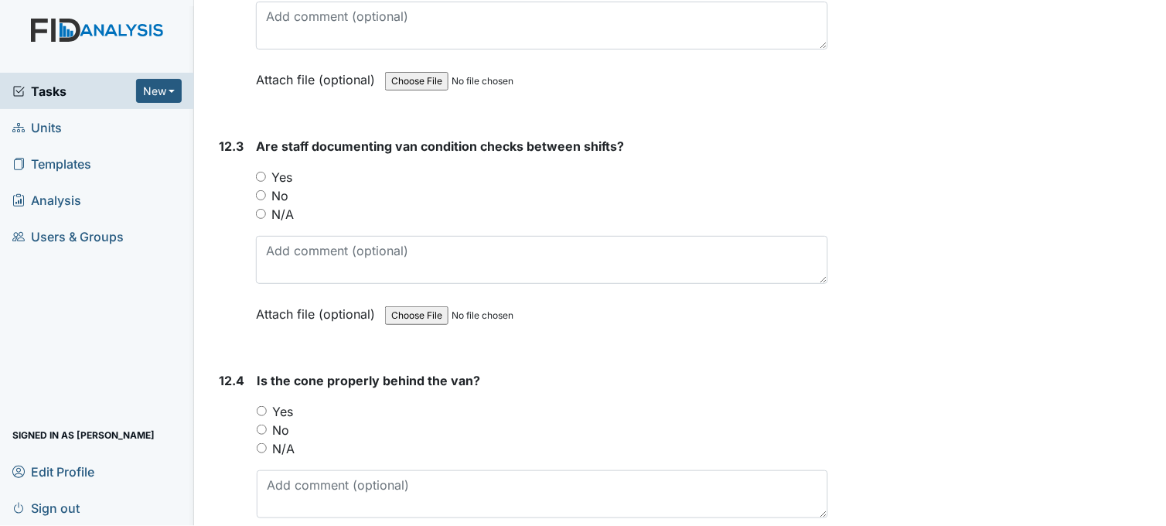
click at [263, 172] on input "Yes" at bounding box center [261, 177] width 10 height 10
radio input "true"
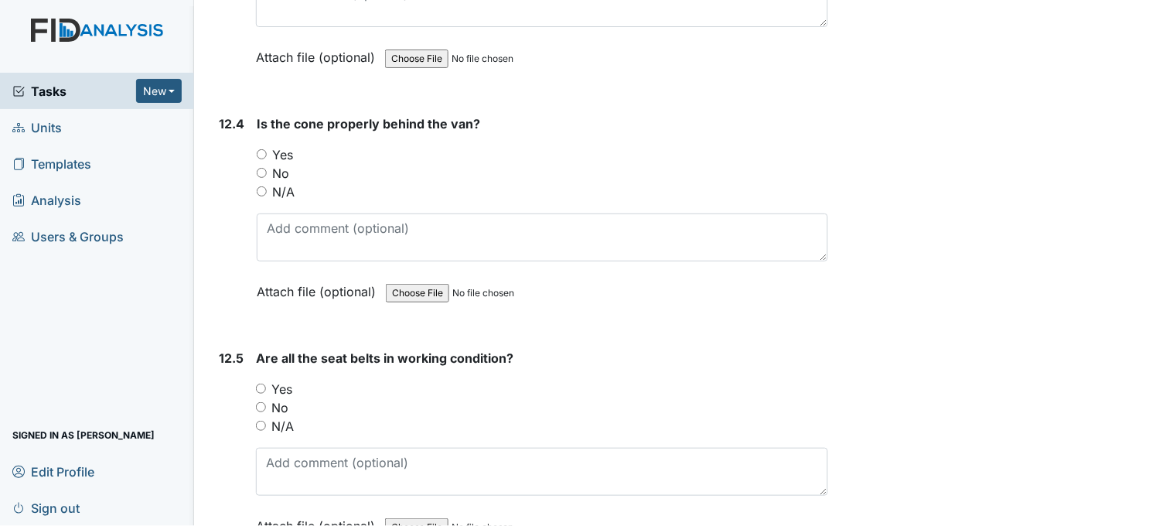
scroll to position [27311, 0]
click at [263, 148] on input "Yes" at bounding box center [262, 153] width 10 height 10
radio input "true"
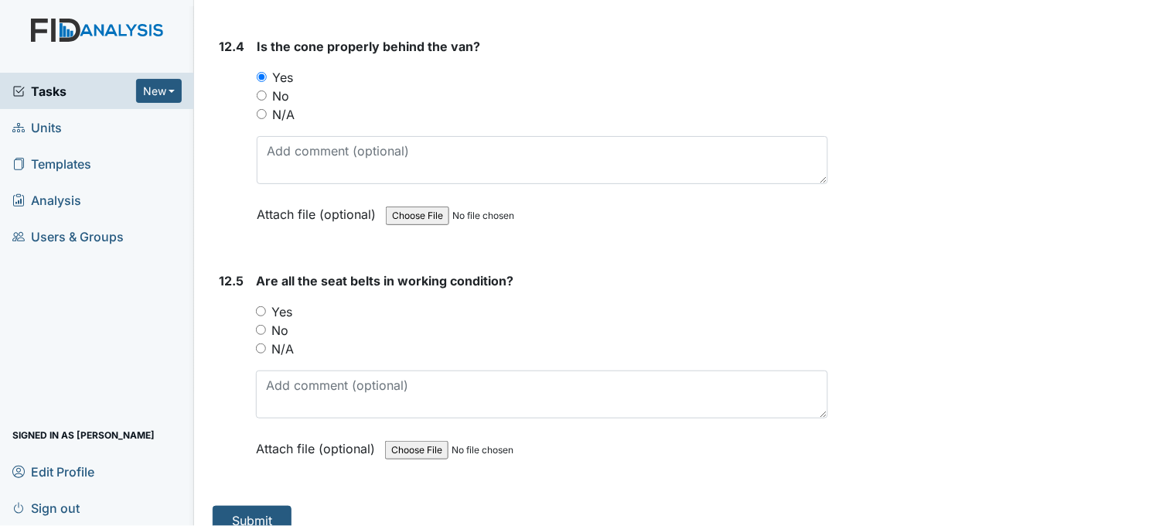
click at [261, 306] on input "Yes" at bounding box center [261, 311] width 10 height 10
radio input "true"
click at [267, 506] on button "Submit" at bounding box center [252, 520] width 79 height 29
